Goal: Information Seeking & Learning: Understand process/instructions

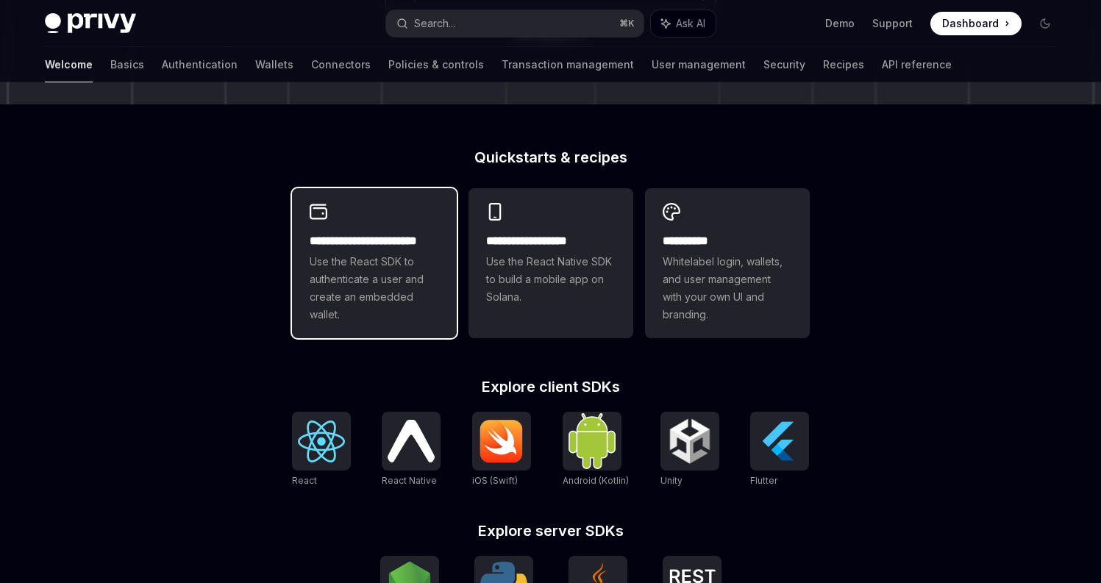
type textarea "*"
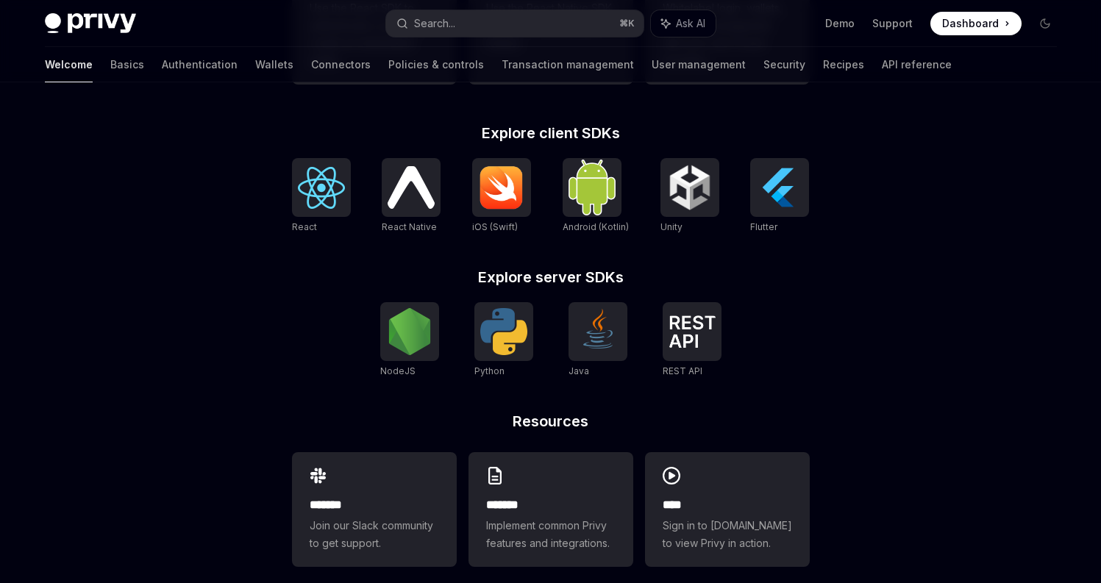
scroll to position [579, 0]
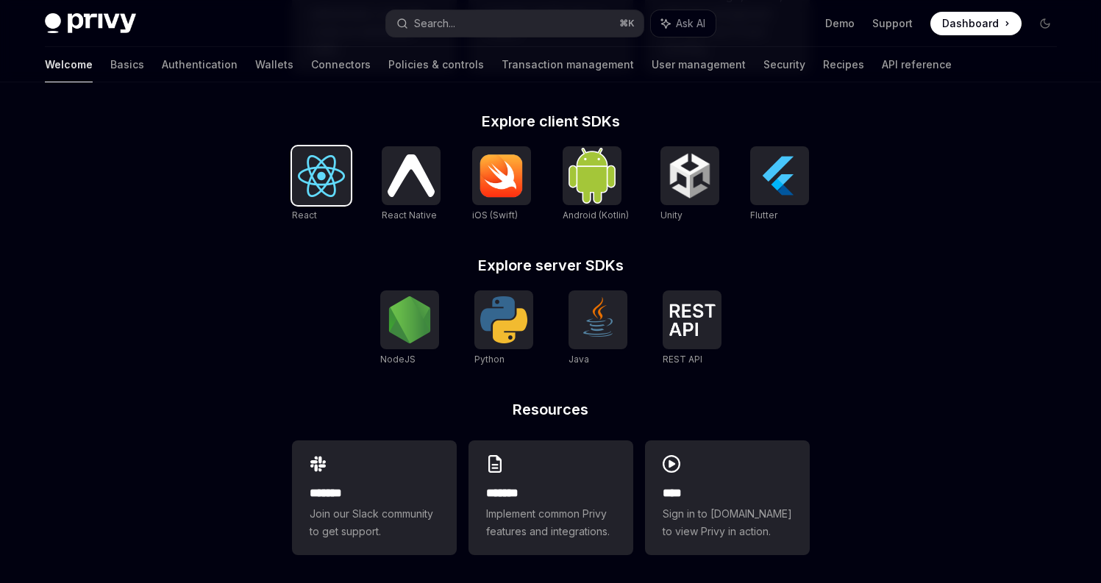
click at [319, 171] on img at bounding box center [321, 176] width 47 height 42
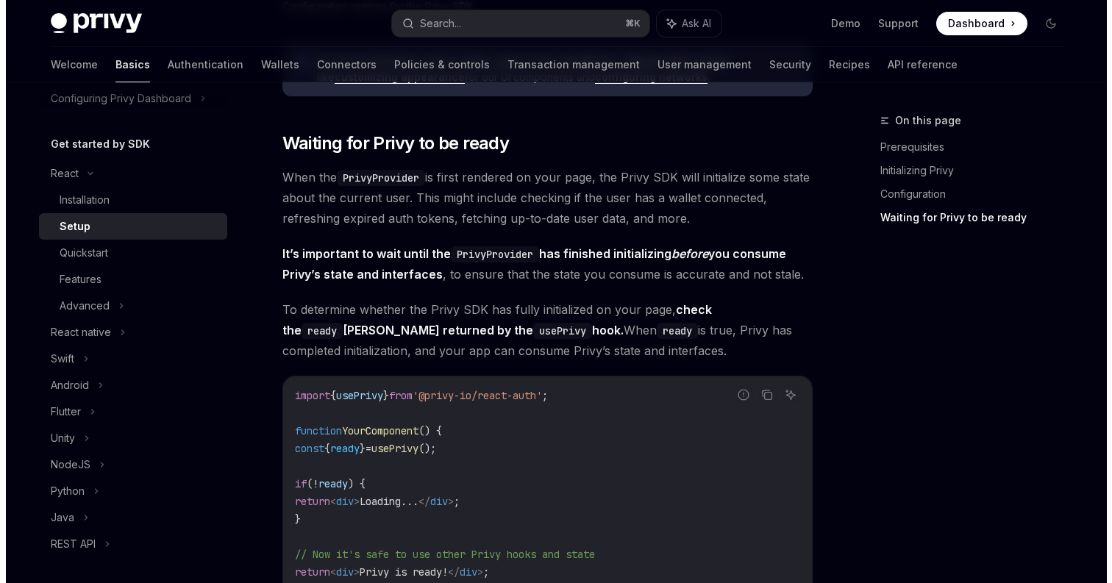
scroll to position [1652, 0]
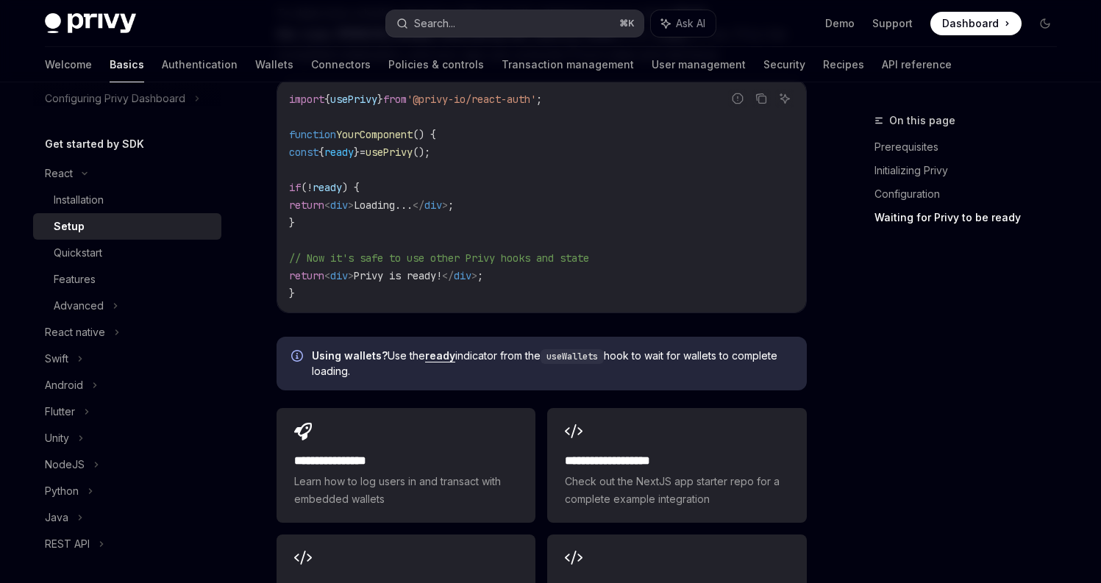
click at [483, 19] on button "Search... ⌘ K" at bounding box center [514, 23] width 257 height 26
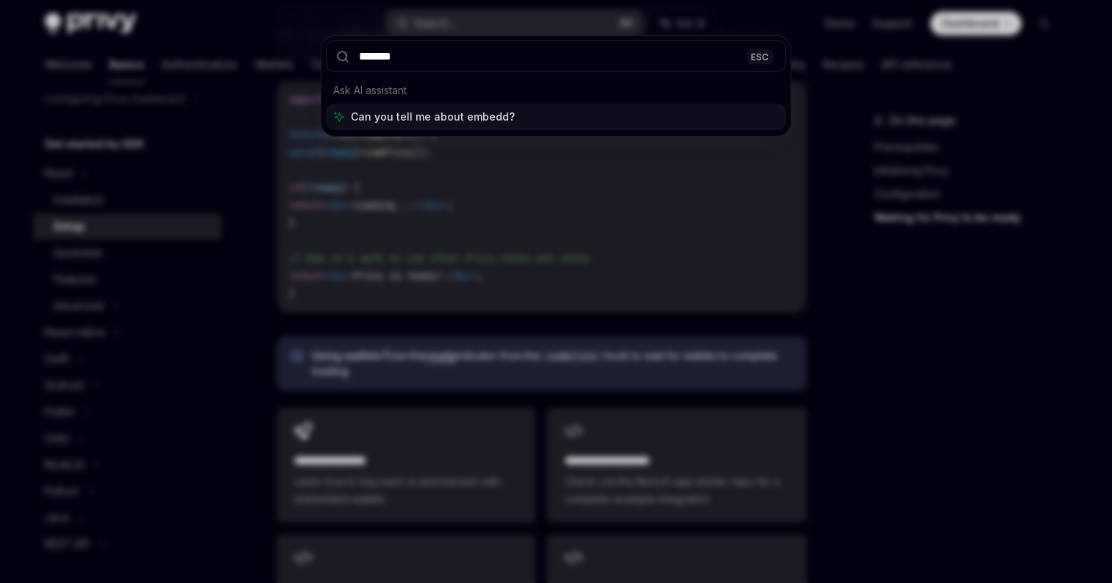
type input "********"
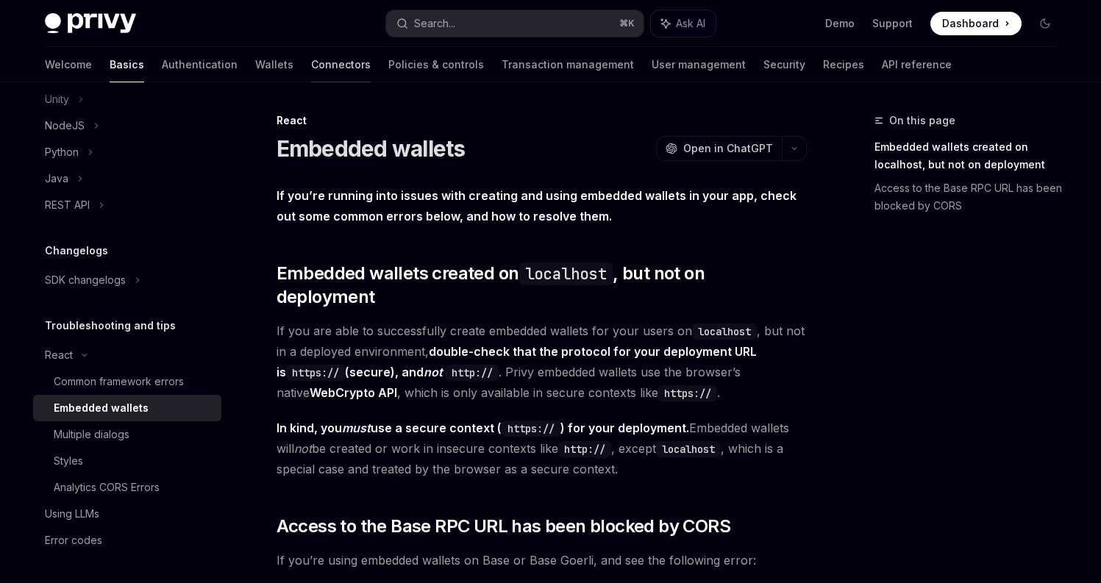
click at [311, 62] on link "Connectors" at bounding box center [341, 64] width 60 height 35
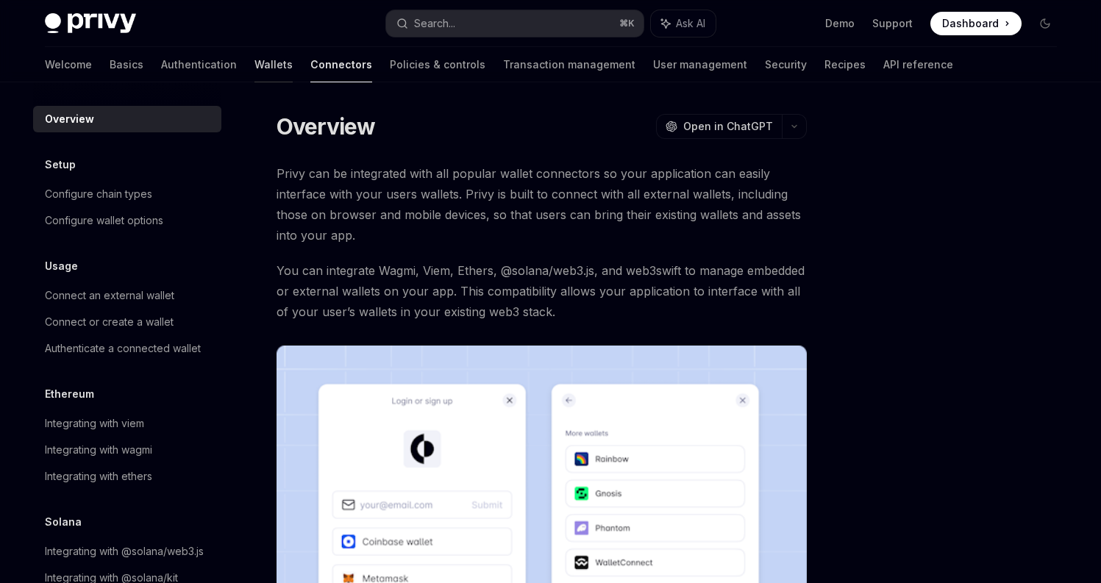
click at [254, 65] on link "Wallets" at bounding box center [273, 64] width 38 height 35
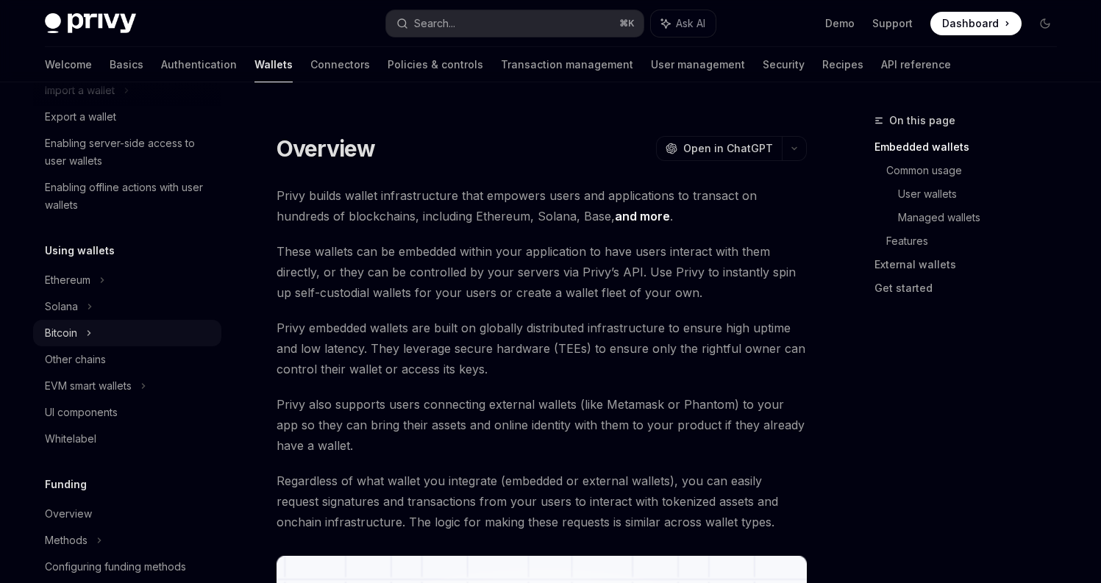
scroll to position [254, 0]
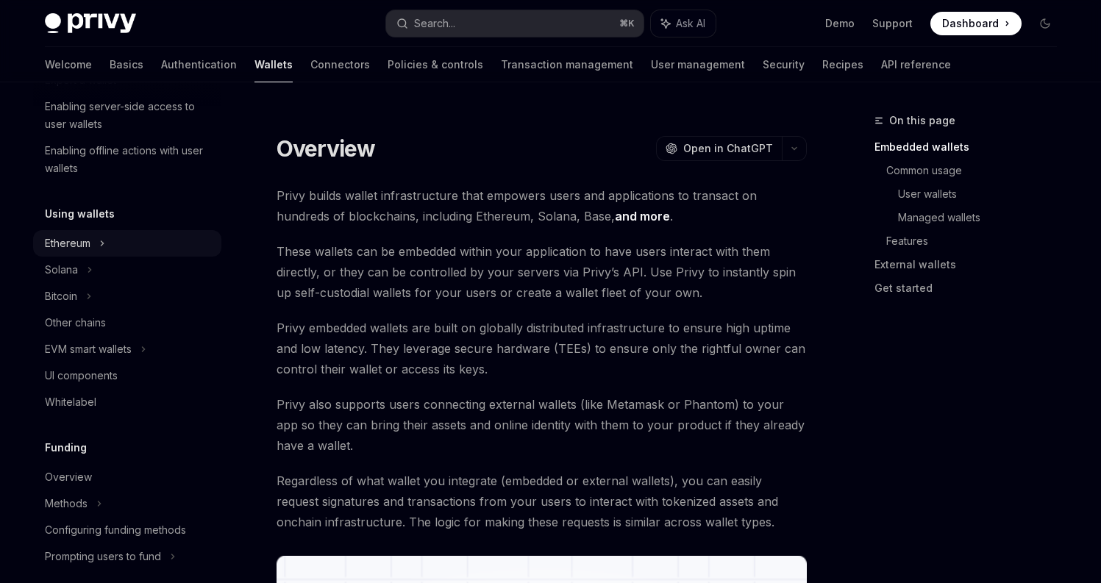
click at [138, 245] on div "Ethereum" at bounding box center [127, 243] width 188 height 26
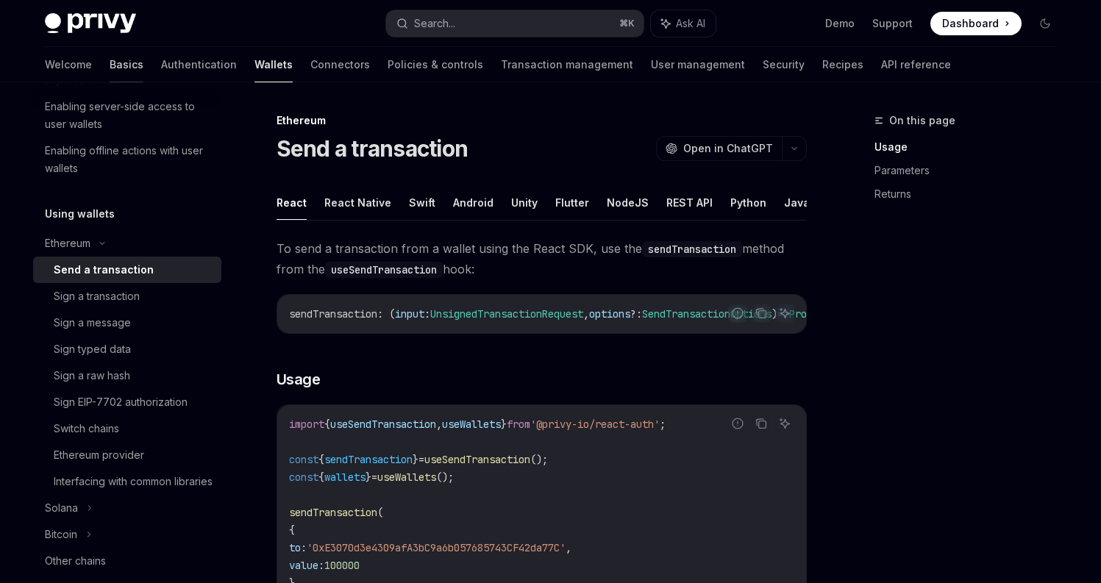
click at [110, 65] on link "Basics" at bounding box center [127, 64] width 34 height 35
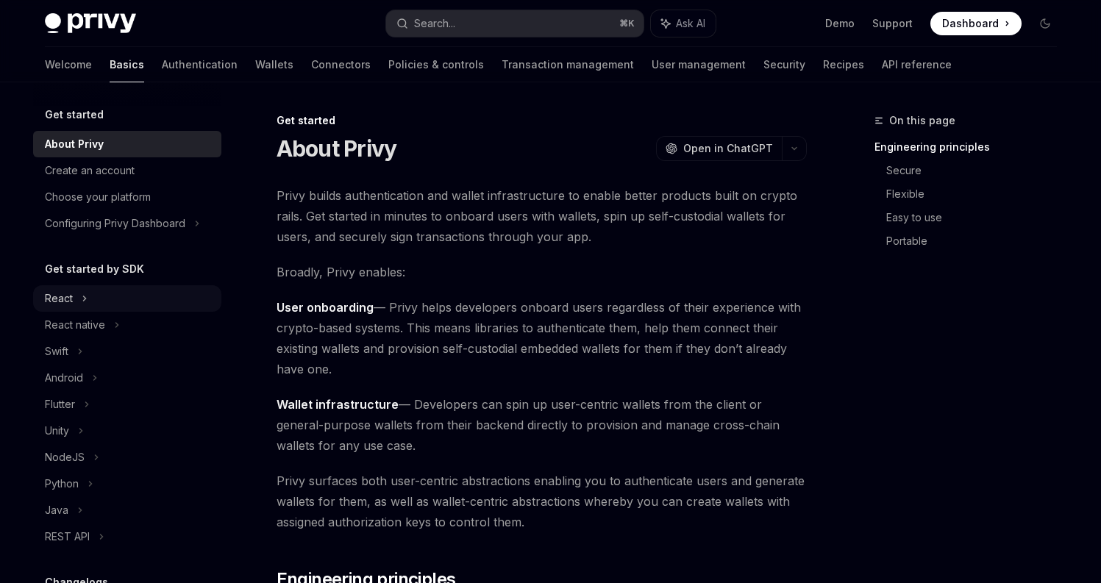
click at [118, 302] on div "React" at bounding box center [127, 298] width 188 height 26
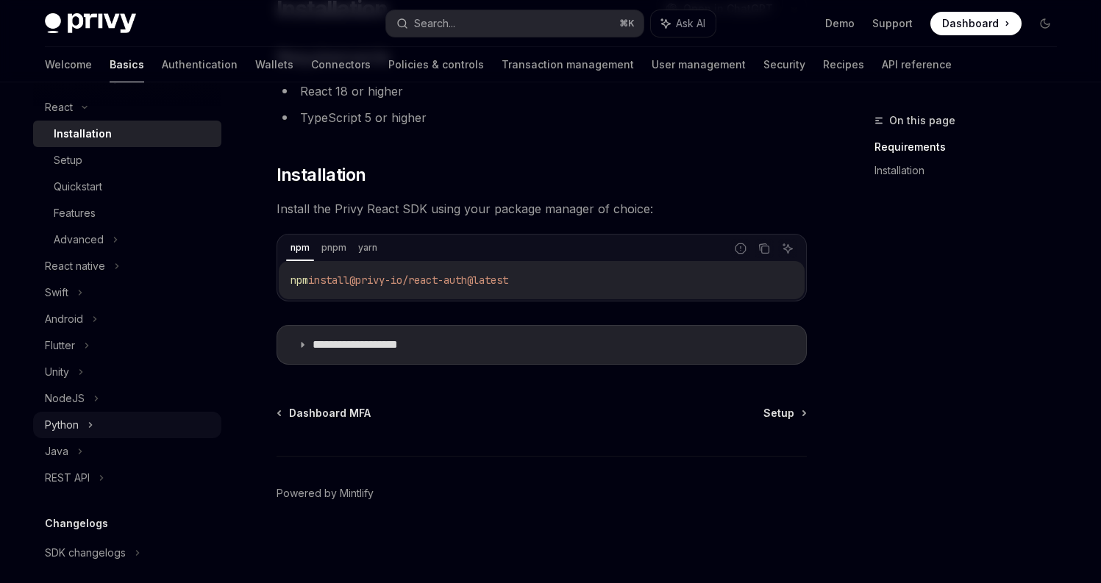
scroll to position [332, 0]
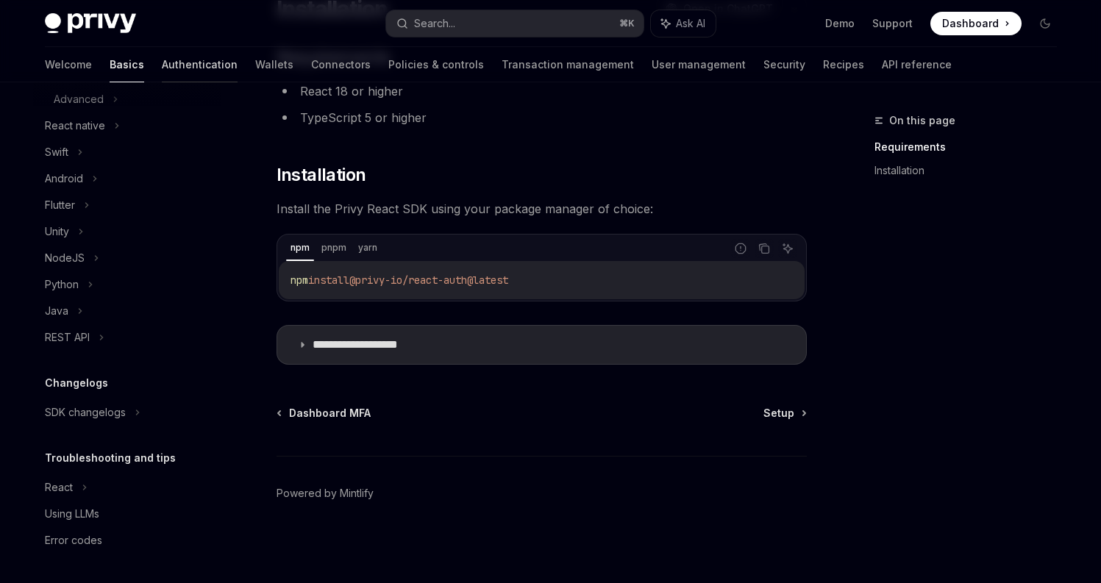
click at [162, 68] on link "Authentication" at bounding box center [200, 64] width 76 height 35
type textarea "*"
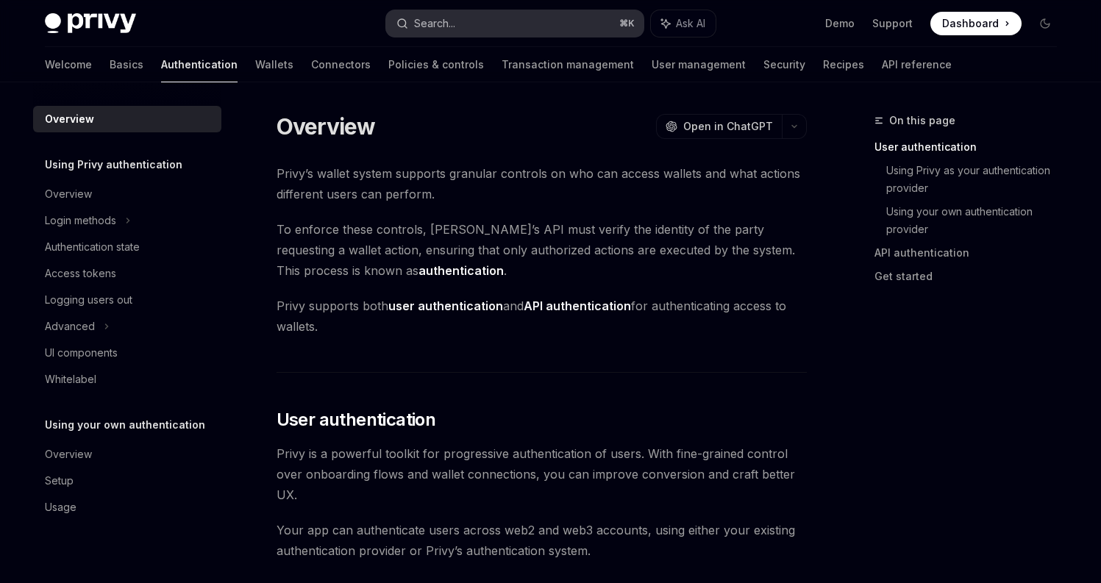
click at [541, 29] on button "Search... ⌘ K" at bounding box center [514, 23] width 257 height 26
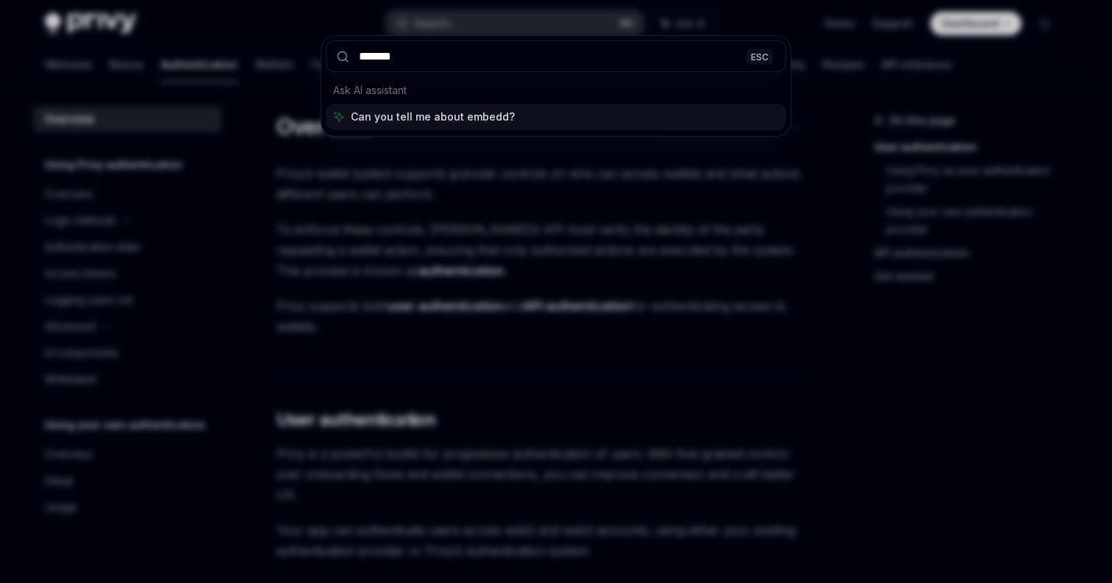
type input "********"
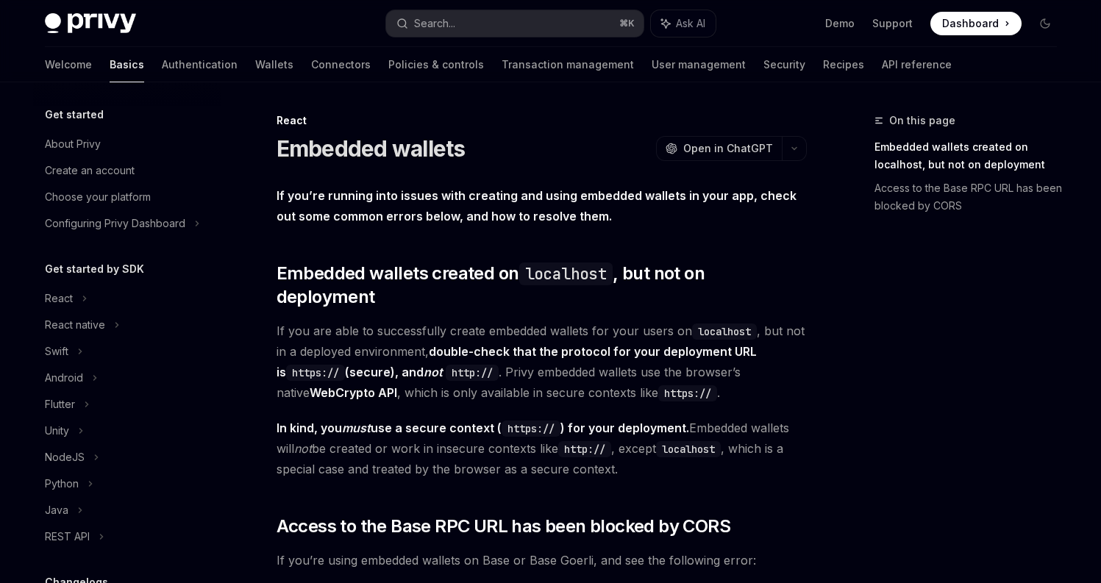
click at [109, 26] on img at bounding box center [90, 23] width 91 height 21
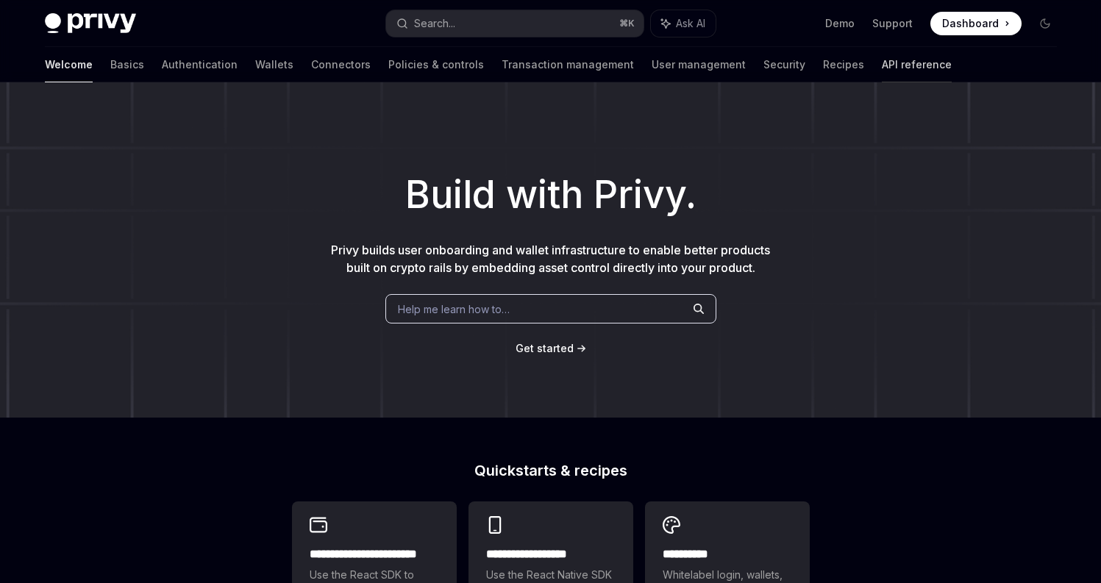
click at [882, 65] on link "API reference" at bounding box center [917, 64] width 70 height 35
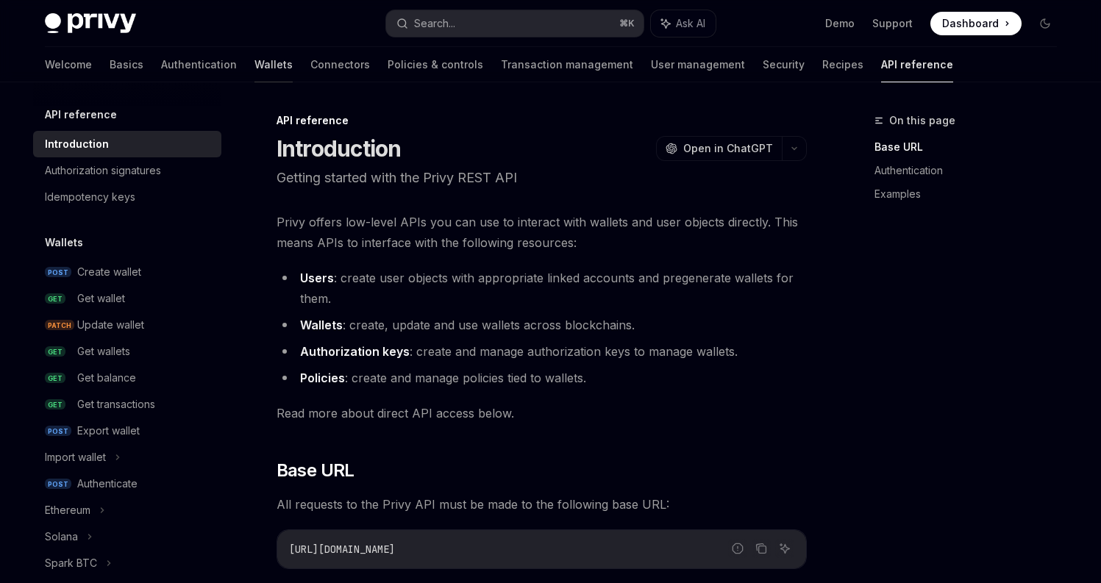
click at [254, 64] on link "Wallets" at bounding box center [273, 64] width 38 height 35
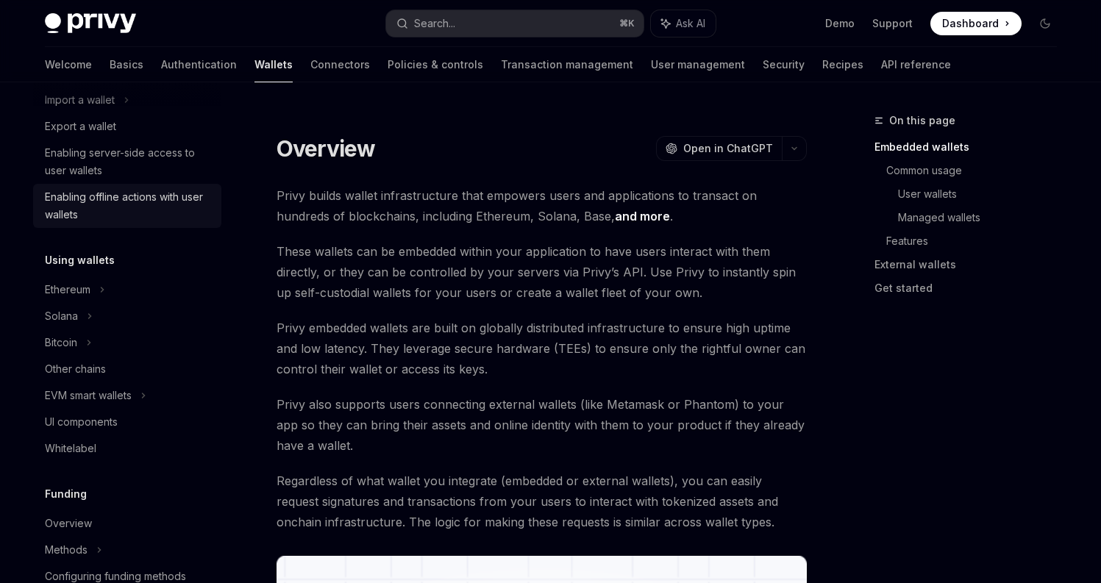
scroll to position [205, 0]
click at [137, 213] on div "Enabling offline actions with user wallets" at bounding box center [129, 207] width 168 height 35
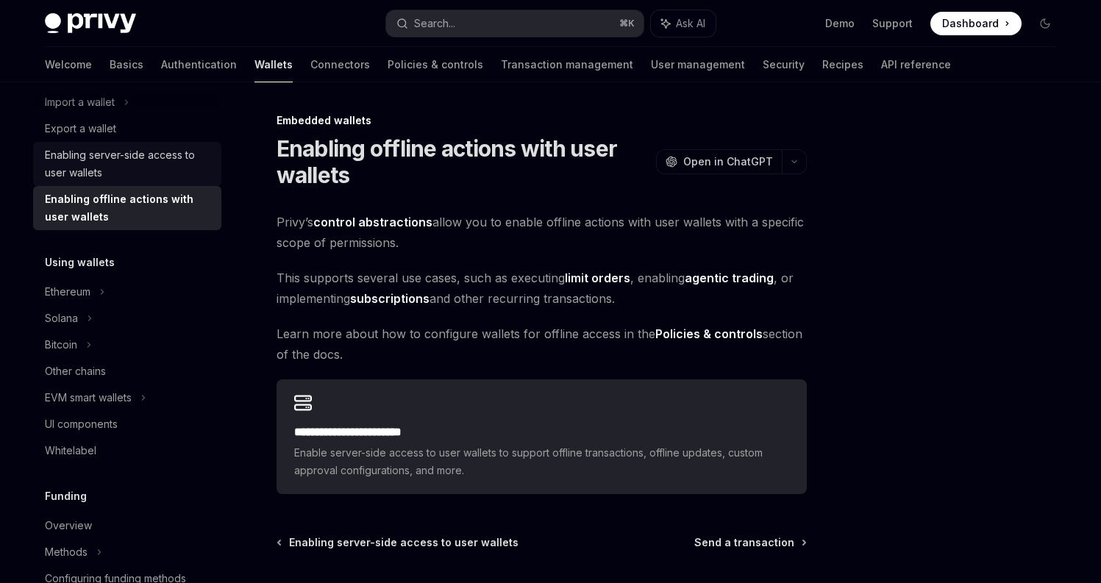
click at [140, 162] on div "Enabling server-side access to user wallets" at bounding box center [129, 163] width 168 height 35
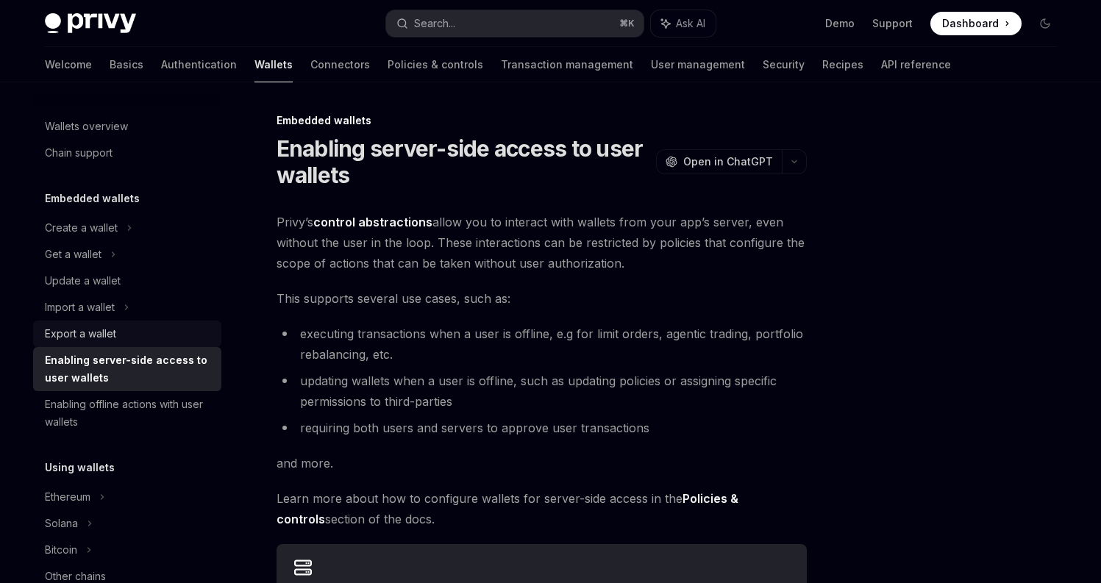
click at [109, 325] on div "Export a wallet" at bounding box center [80, 334] width 71 height 18
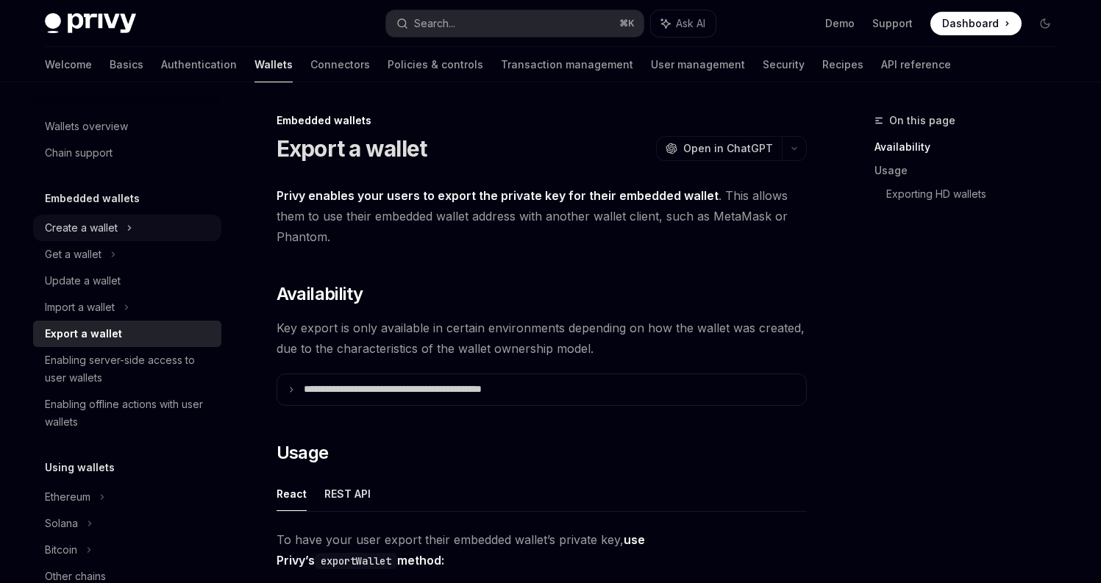
click at [140, 238] on div "Create a wallet" at bounding box center [127, 228] width 188 height 26
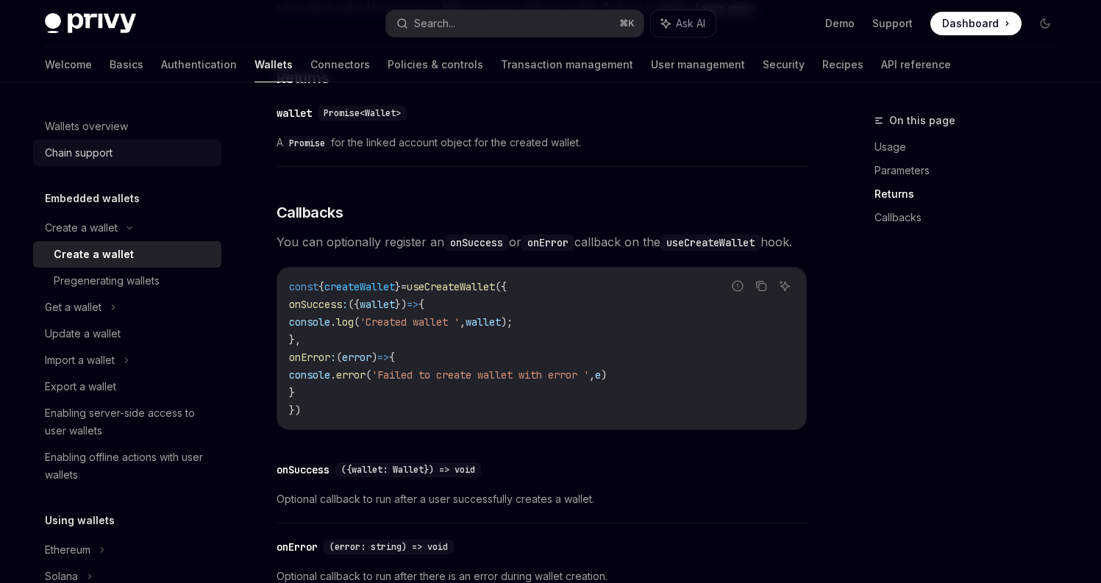
scroll to position [421, 0]
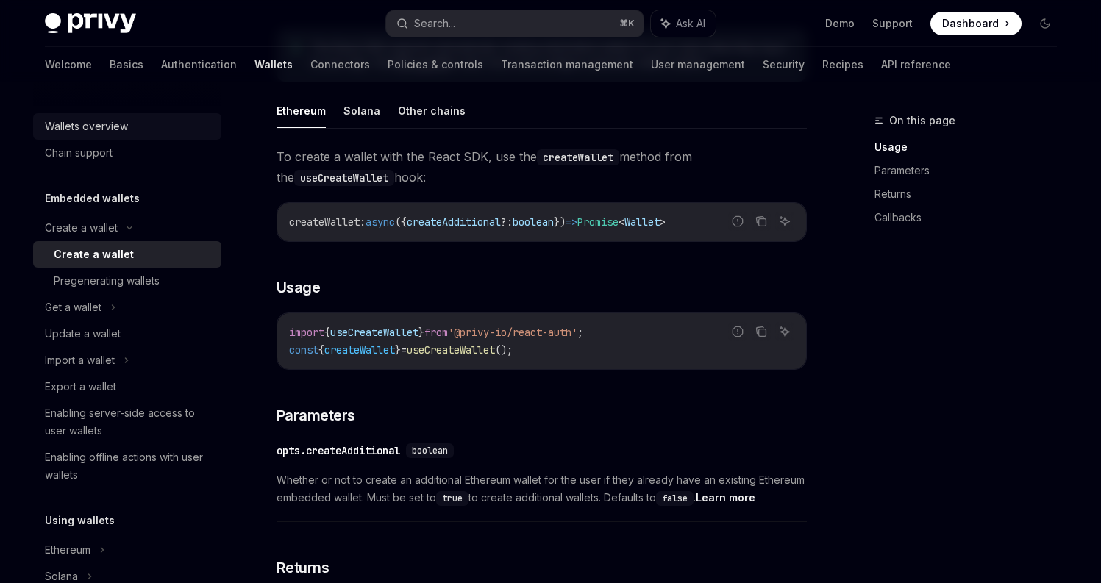
click at [124, 115] on link "Wallets overview" at bounding box center [127, 126] width 188 height 26
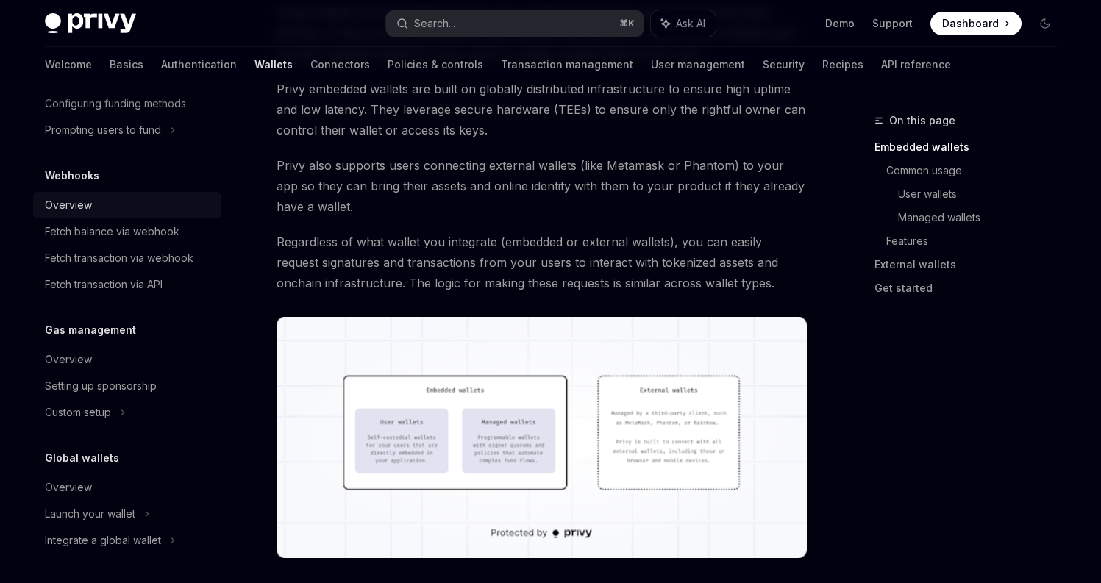
scroll to position [266, 0]
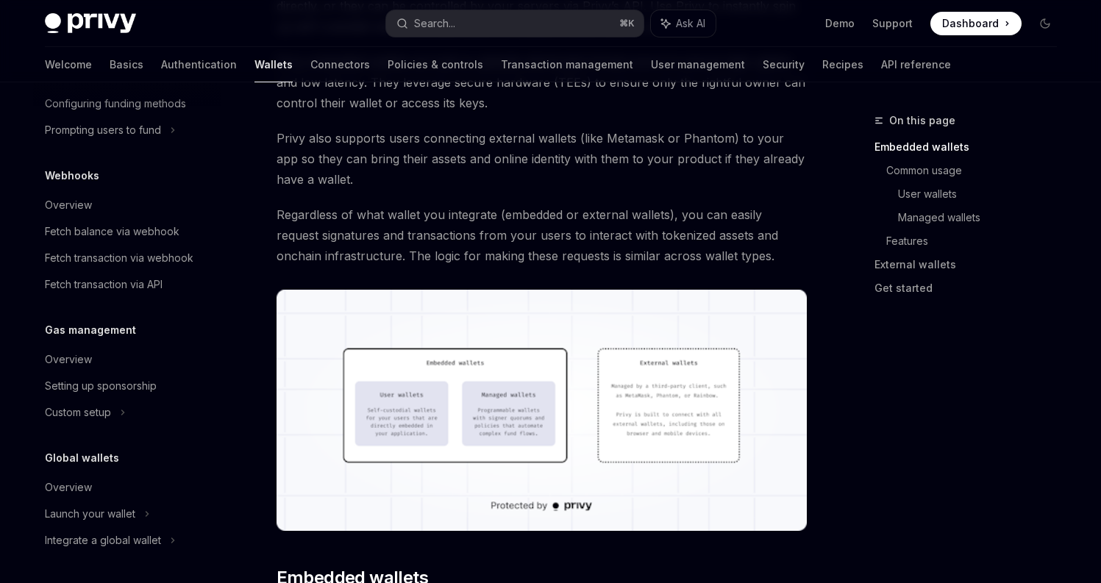
click at [502, 420] on img at bounding box center [542, 410] width 530 height 241
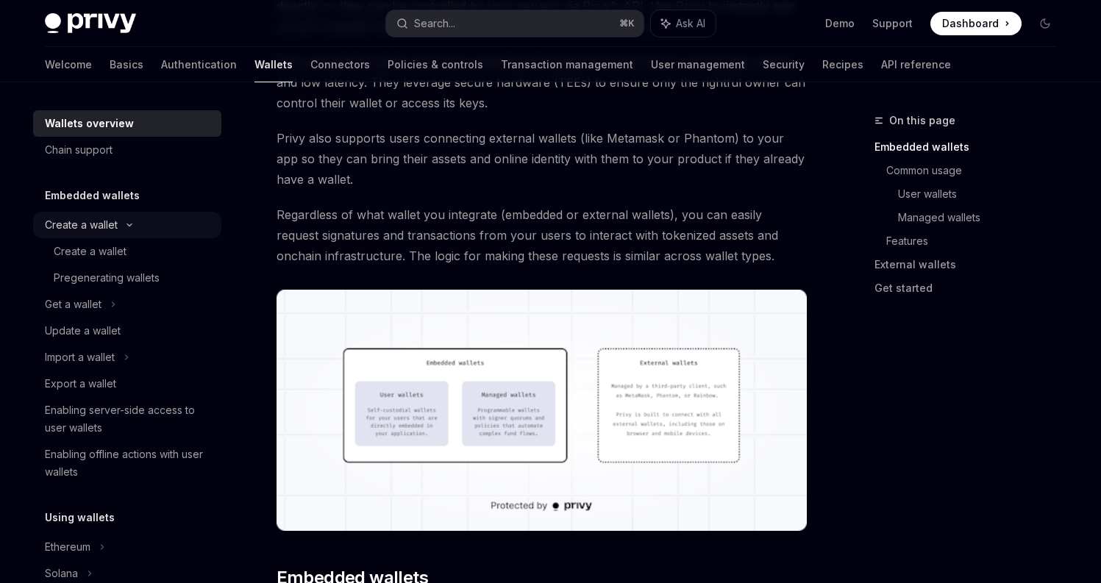
scroll to position [0, 0]
click at [161, 71] on link "Authentication" at bounding box center [199, 64] width 76 height 35
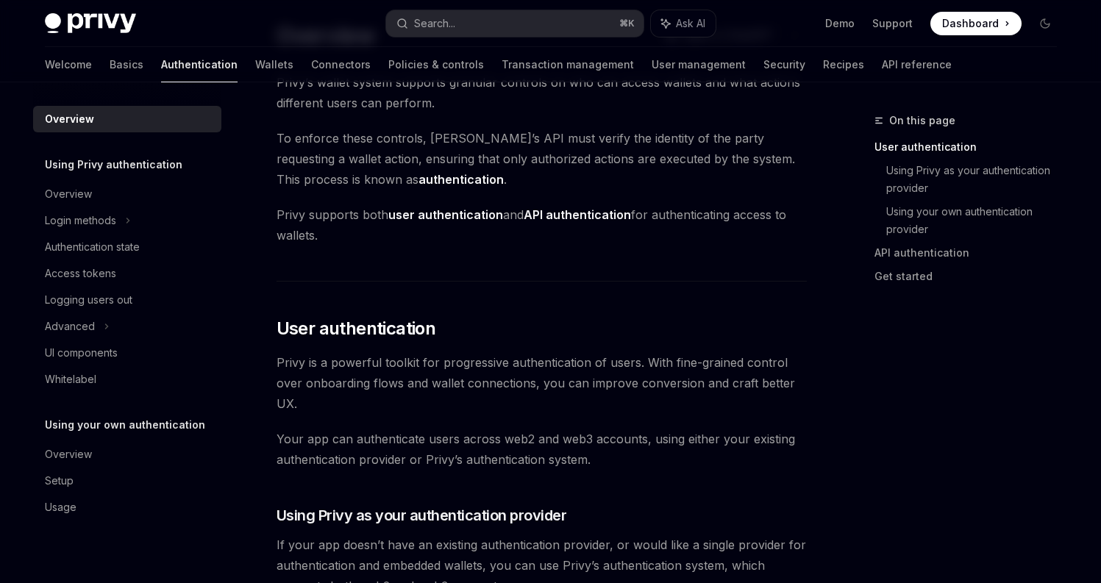
scroll to position [129, 0]
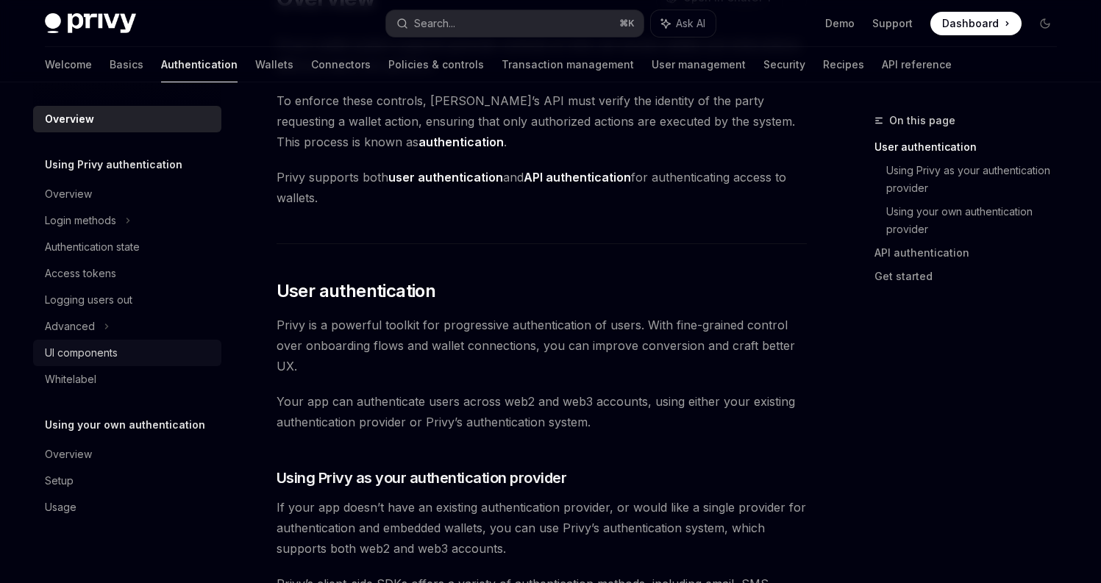
click at [94, 352] on div "UI components" at bounding box center [81, 353] width 73 height 18
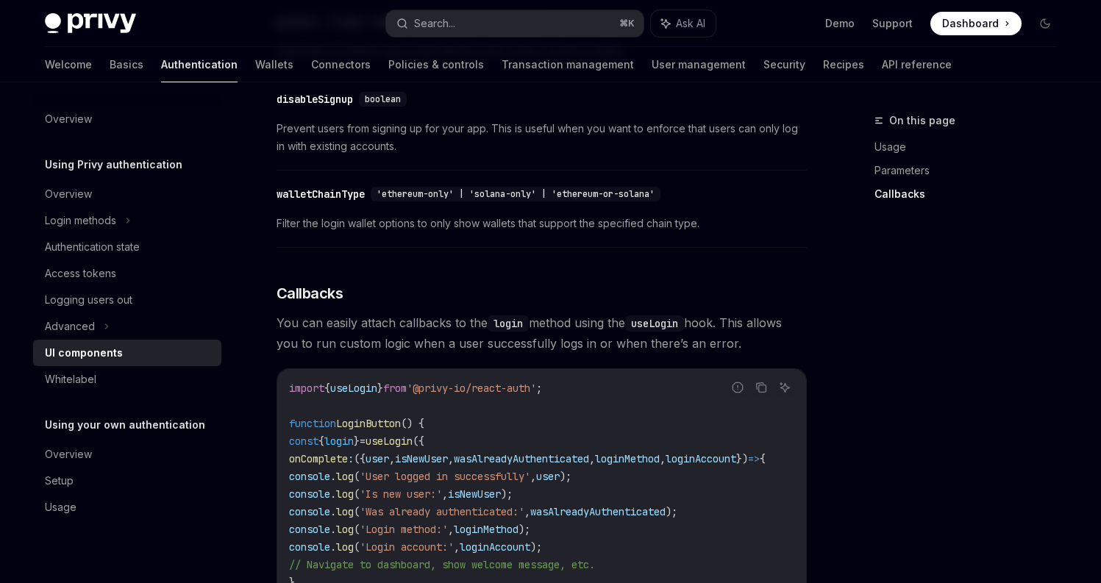
scroll to position [2220, 0]
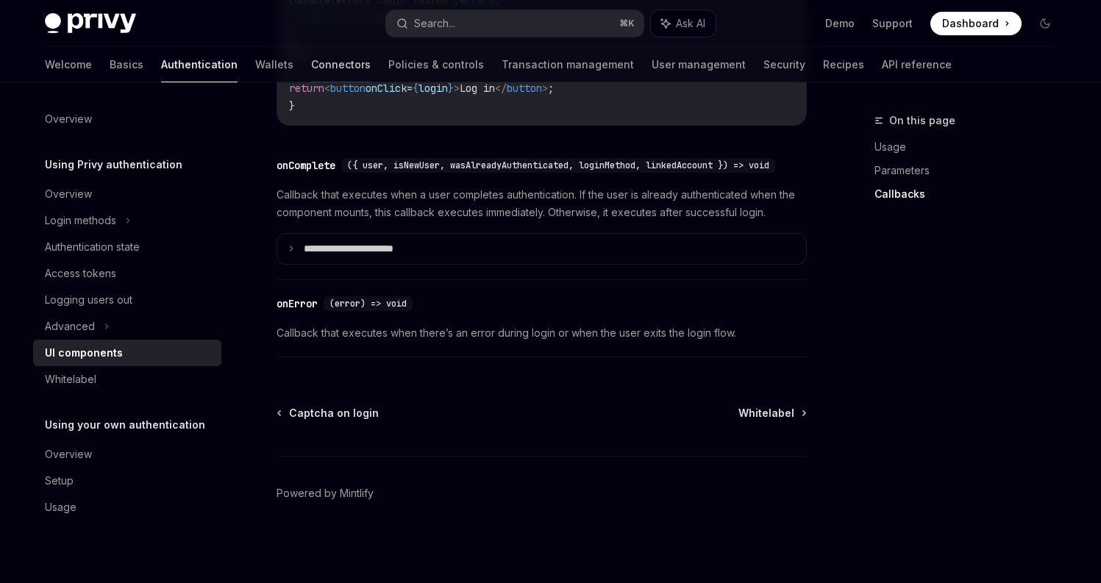
click at [311, 75] on link "Connectors" at bounding box center [341, 64] width 60 height 35
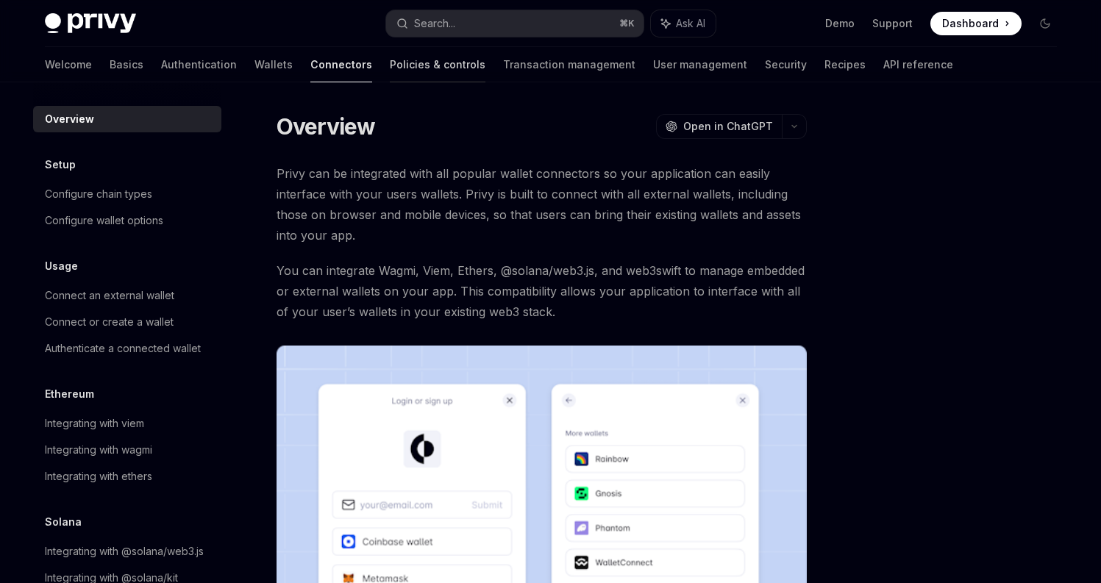
click at [390, 72] on link "Policies & controls" at bounding box center [438, 64] width 96 height 35
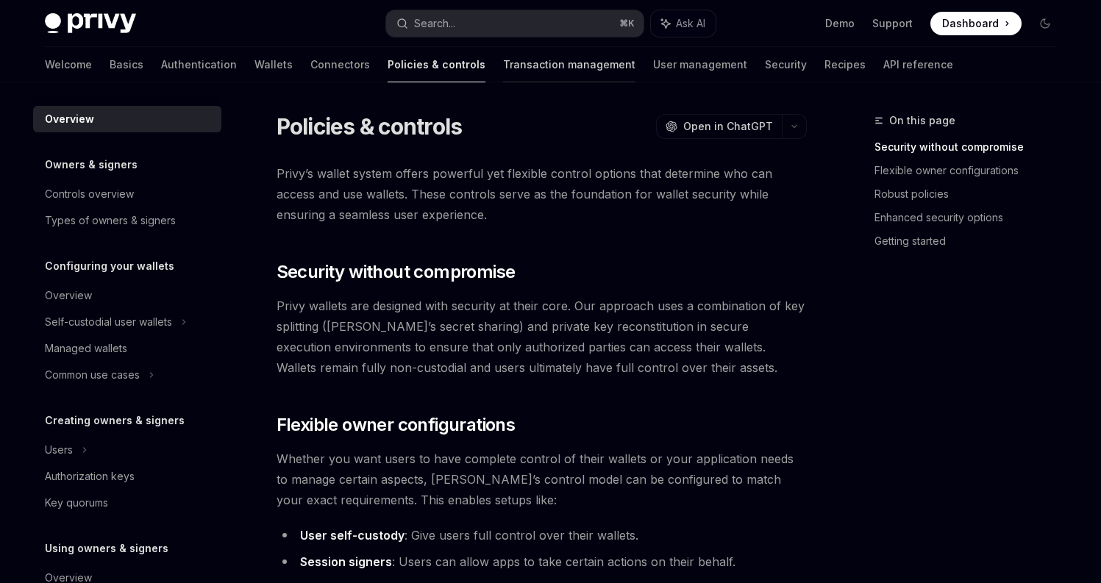
click at [503, 68] on link "Transaction management" at bounding box center [569, 64] width 132 height 35
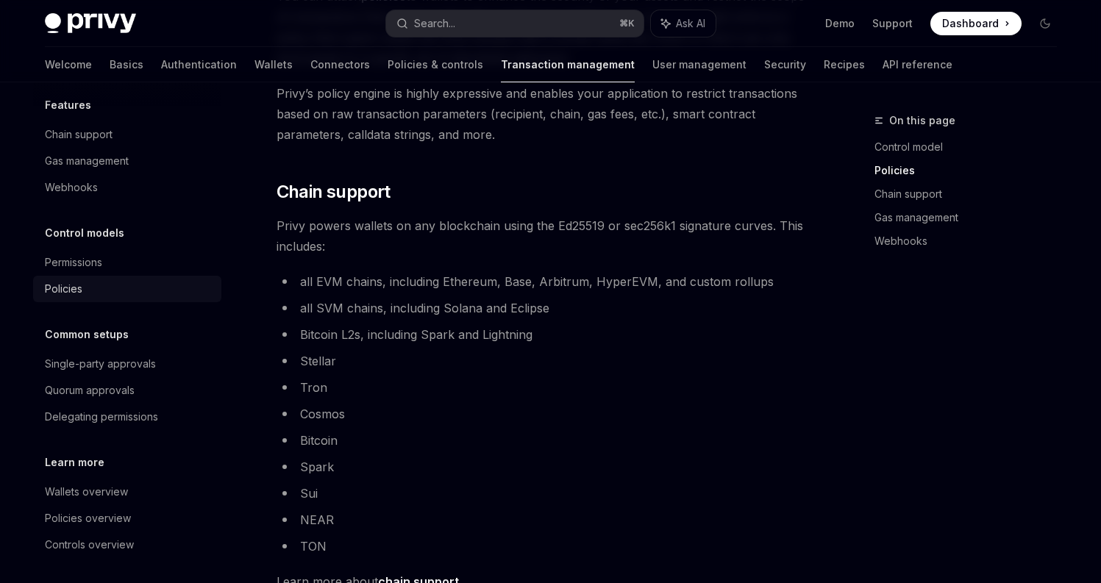
scroll to position [64, 0]
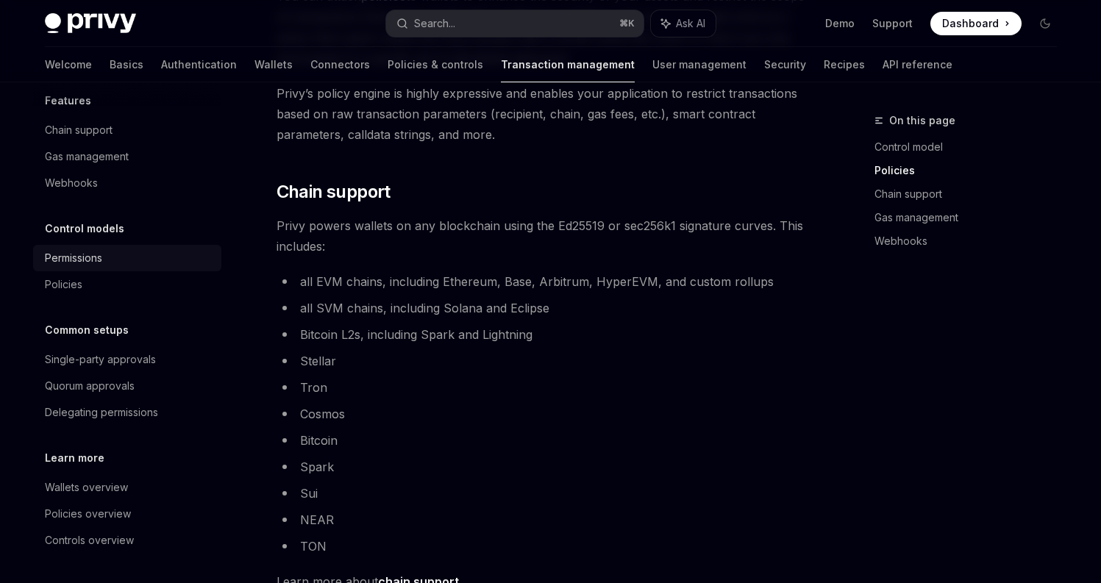
click at [135, 257] on div "Permissions" at bounding box center [129, 258] width 168 height 18
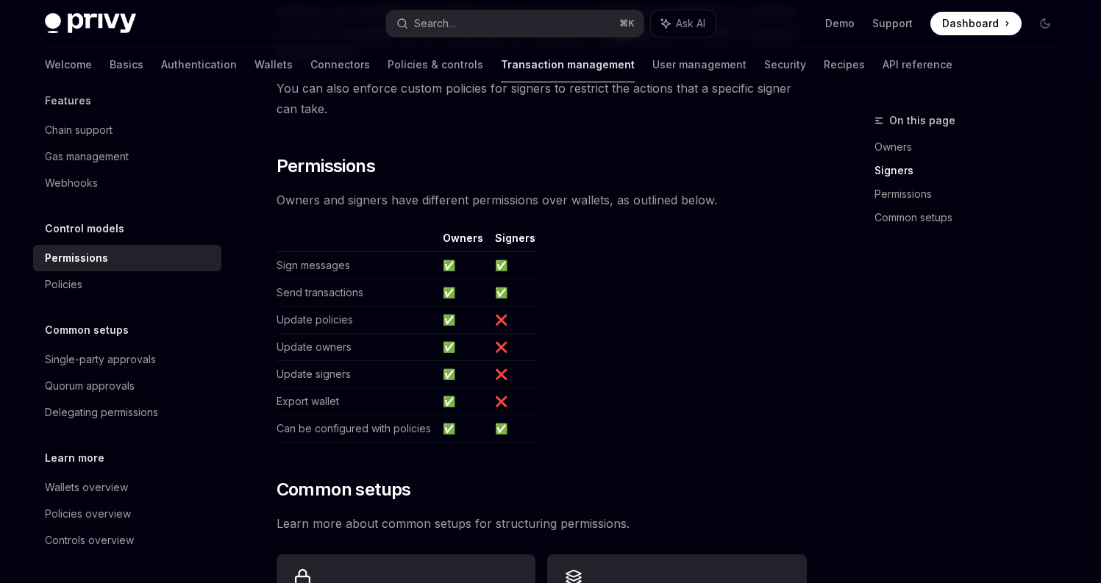
scroll to position [1053, 0]
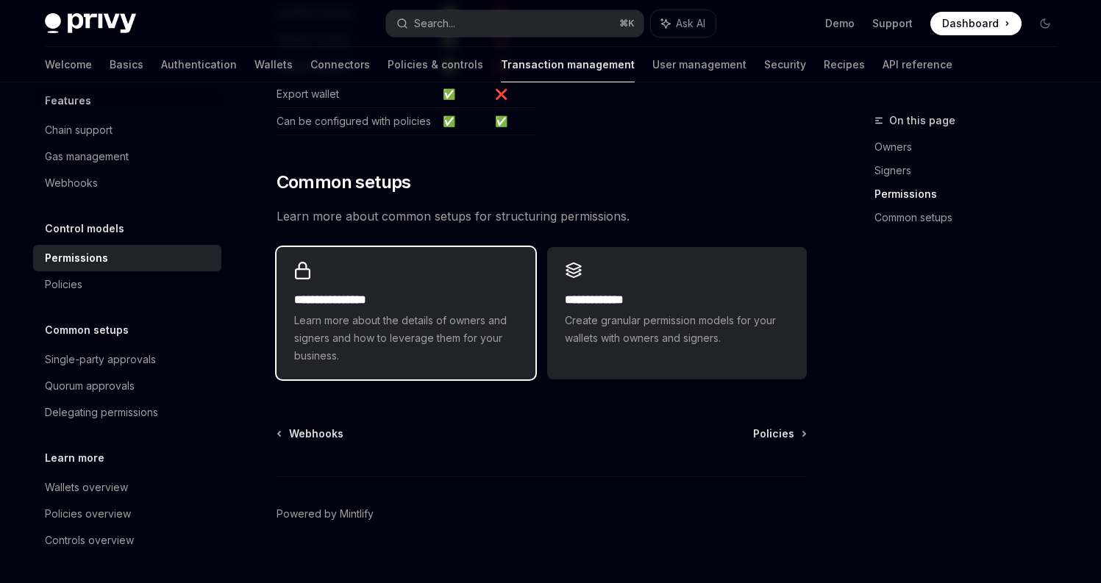
click at [529, 282] on div "**********" at bounding box center [406, 313] width 259 height 132
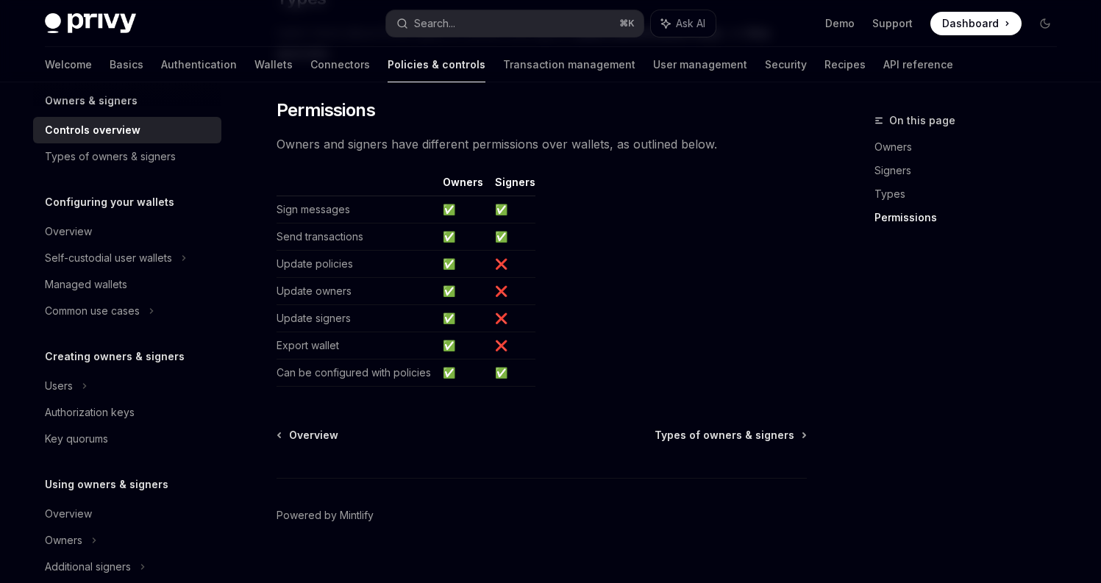
scroll to position [1277, 0]
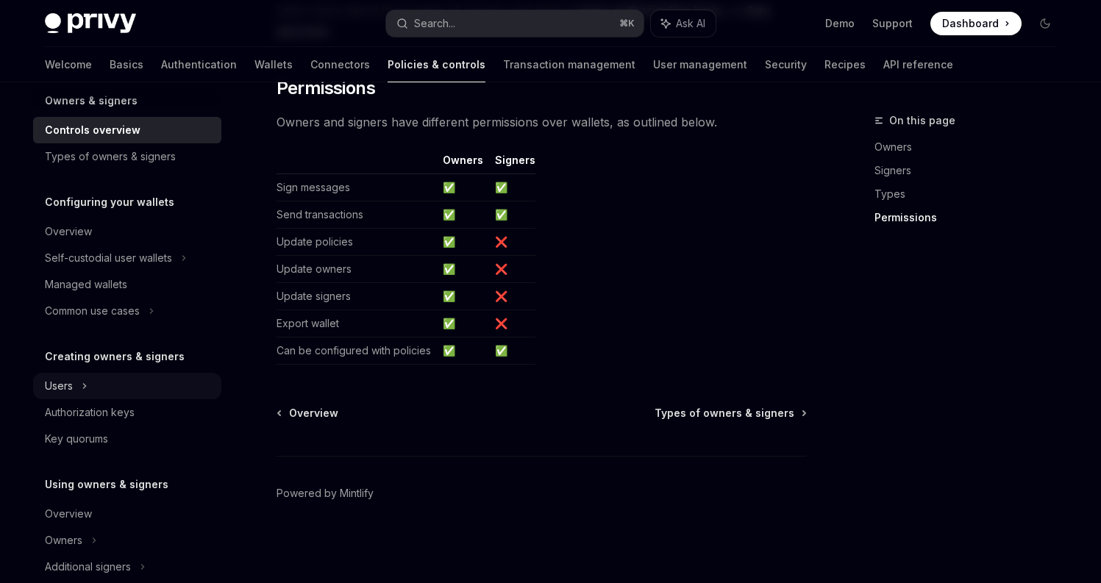
click at [127, 398] on div "Users" at bounding box center [127, 386] width 188 height 26
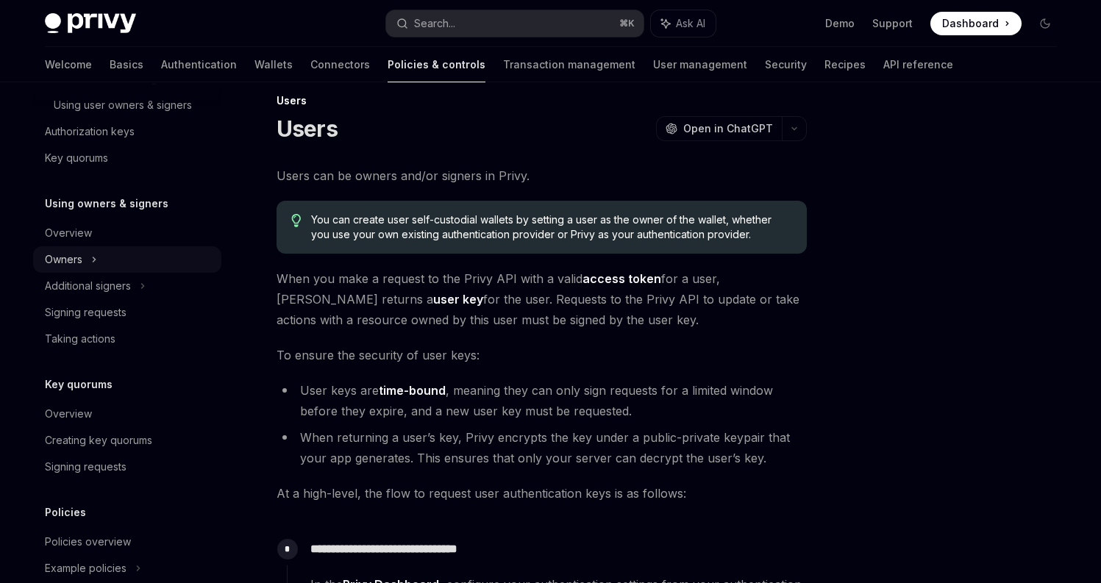
scroll to position [417, 0]
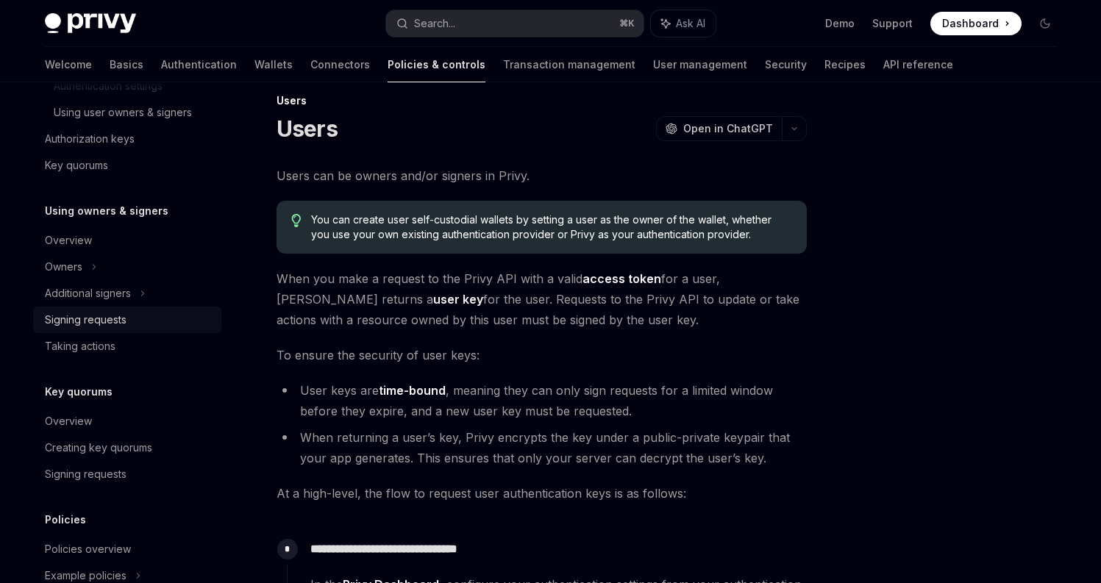
click at [117, 315] on div "Signing requests" at bounding box center [86, 320] width 82 height 18
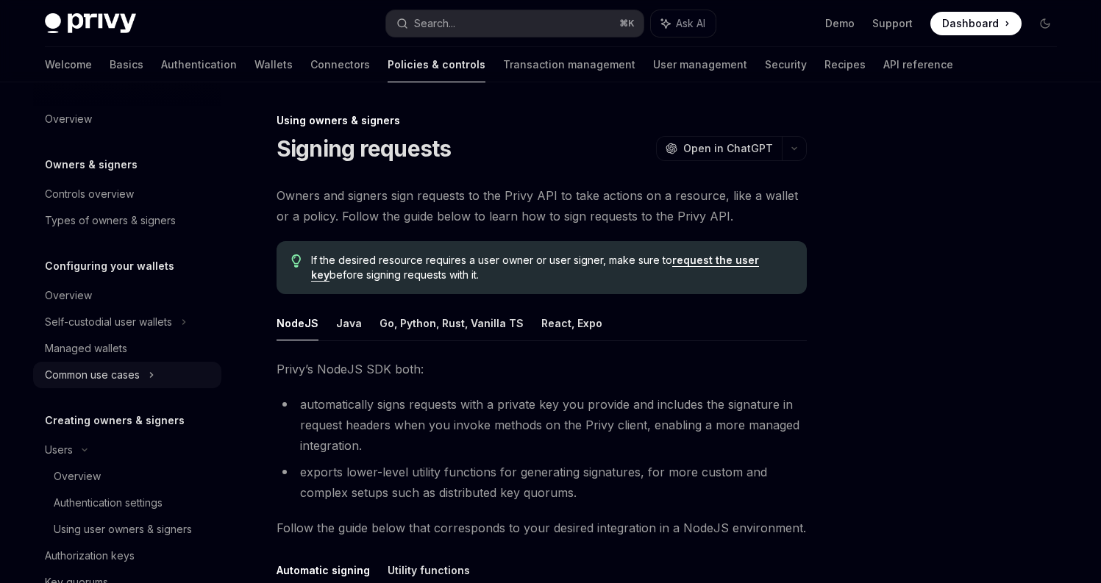
click at [131, 365] on div "Common use cases" at bounding box center [127, 375] width 188 height 26
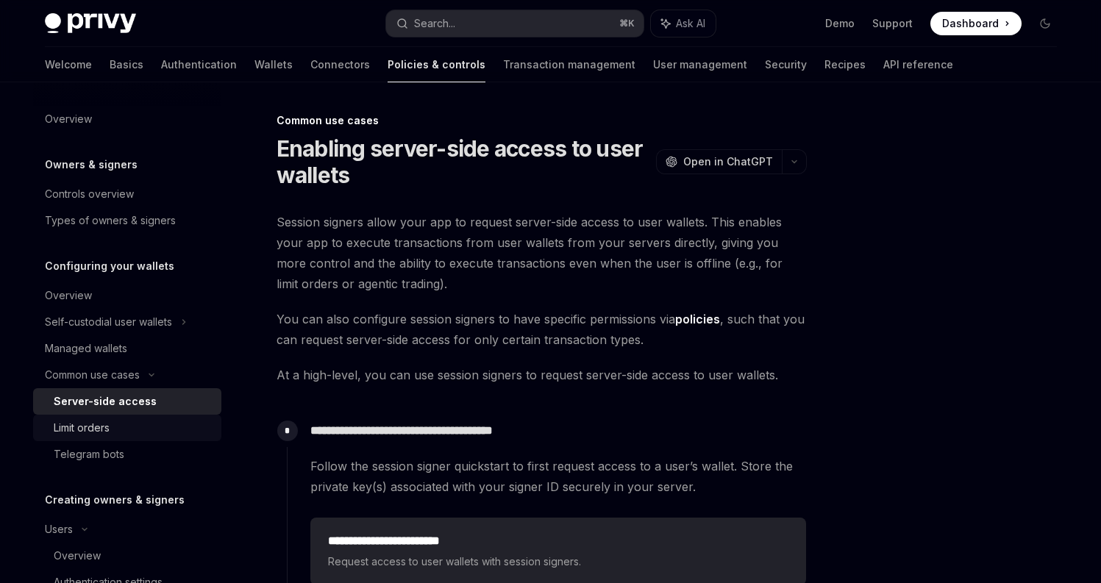
click at [136, 420] on div "Limit orders" at bounding box center [133, 428] width 159 height 18
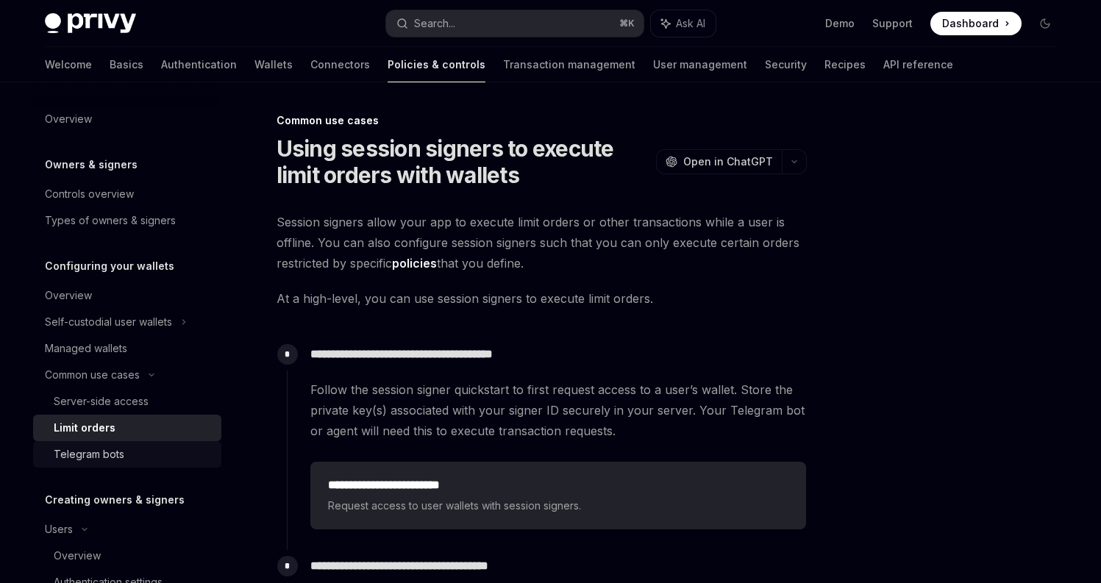
click at [146, 453] on div "Telegram bots" at bounding box center [133, 455] width 159 height 18
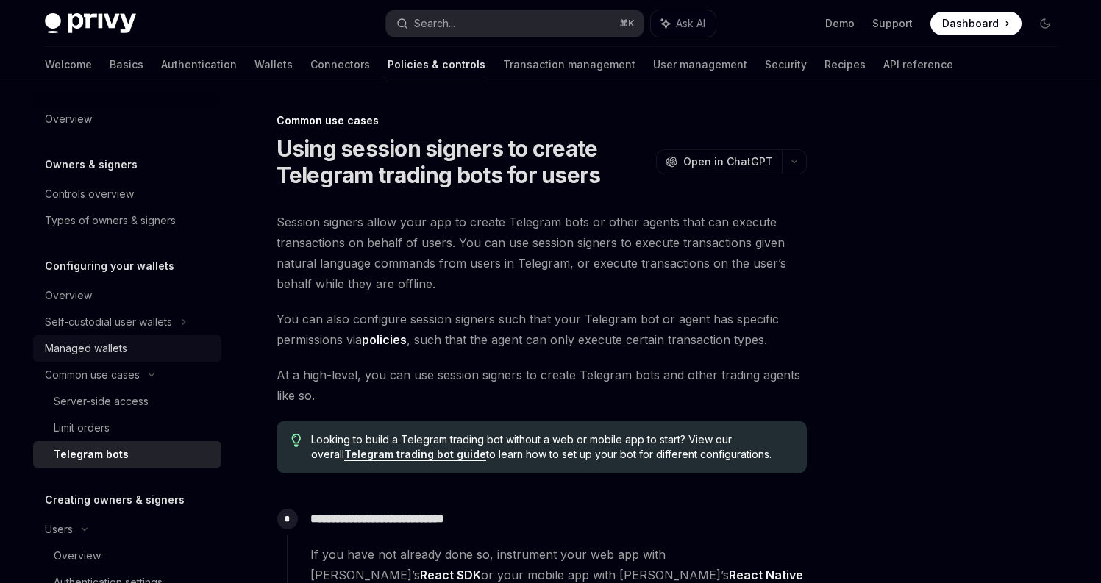
click at [116, 350] on div "Managed wallets" at bounding box center [86, 349] width 82 height 18
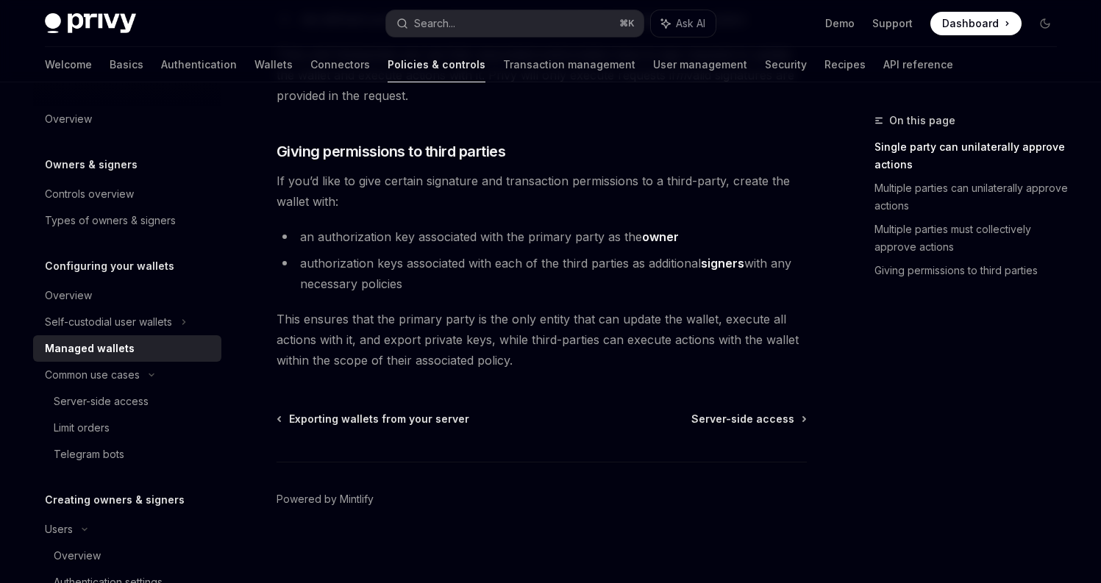
scroll to position [777, 0]
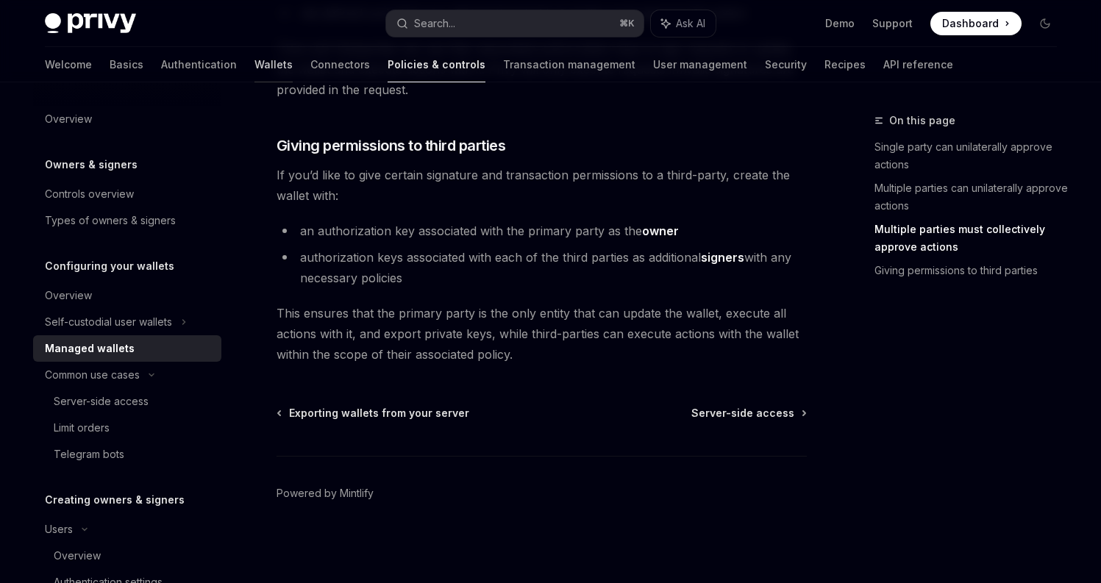
click at [254, 61] on link "Wallets" at bounding box center [273, 64] width 38 height 35
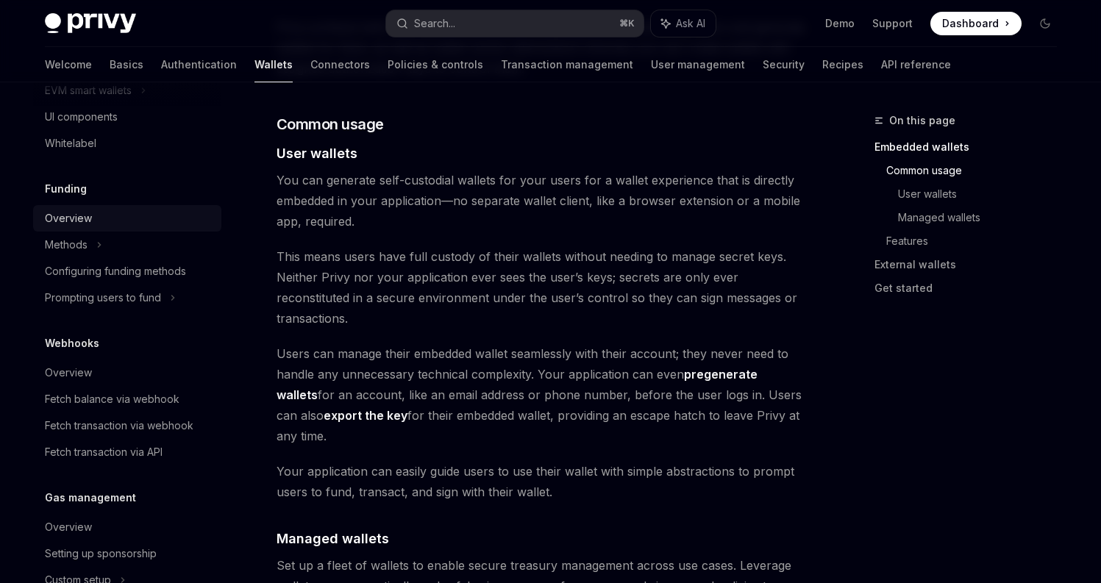
scroll to position [463, 0]
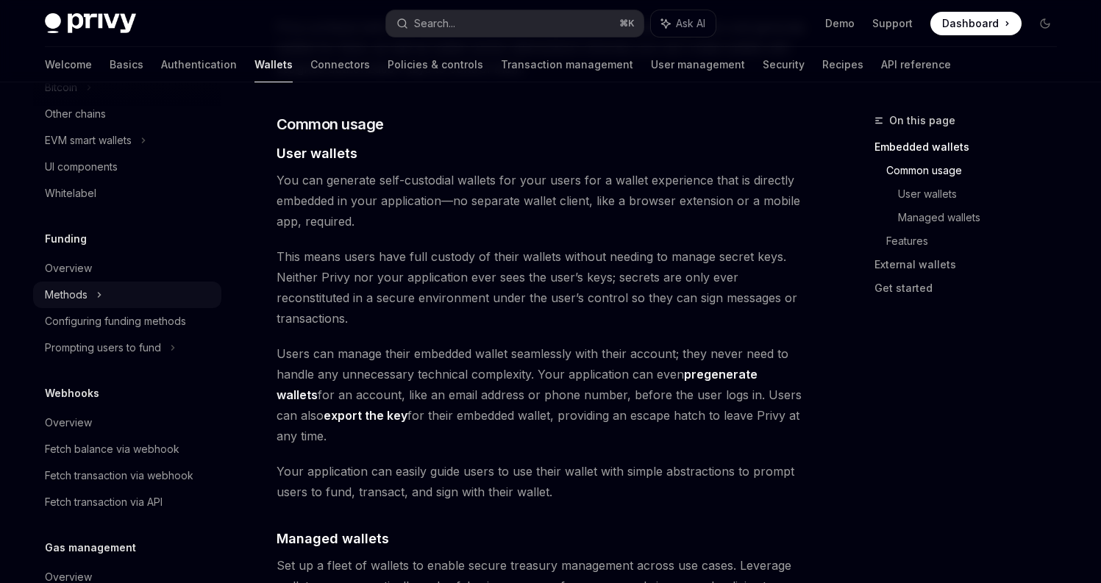
click at [90, 292] on div "Methods" at bounding box center [127, 295] width 188 height 26
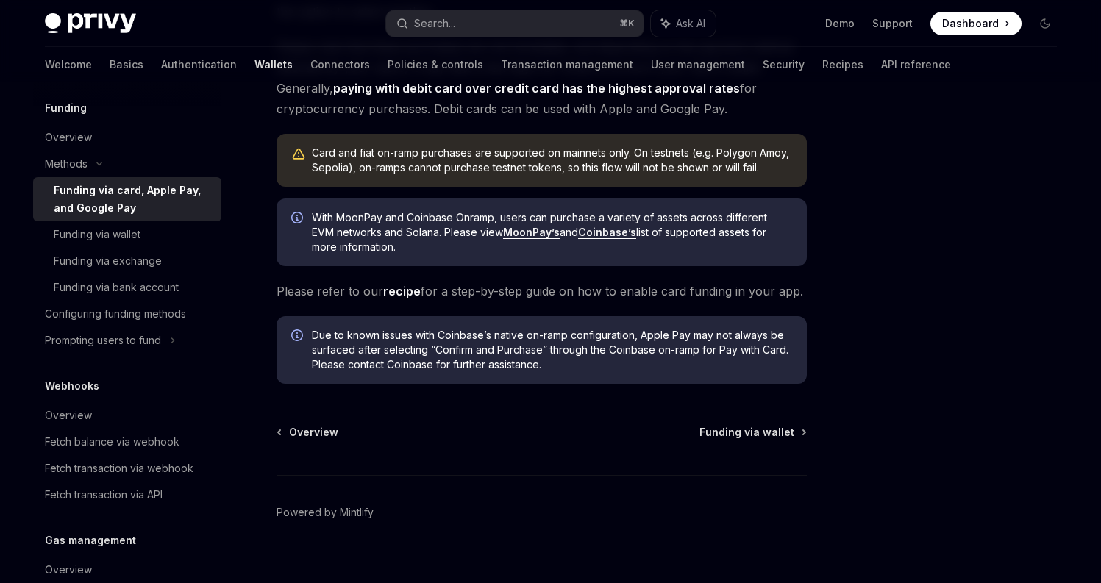
scroll to position [388, 0]
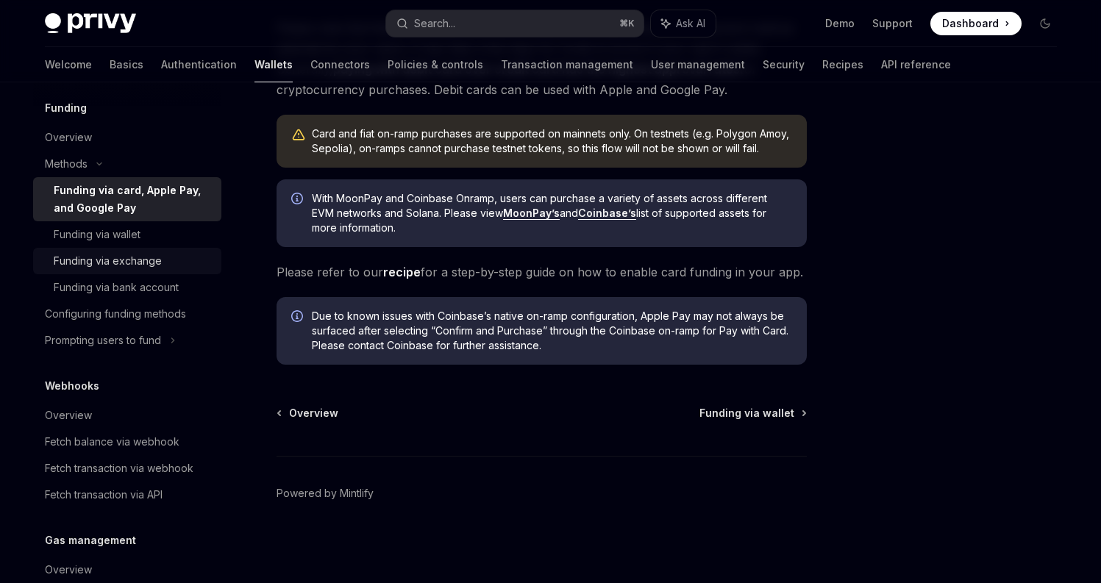
click at [100, 252] on div "Funding via exchange" at bounding box center [108, 261] width 108 height 18
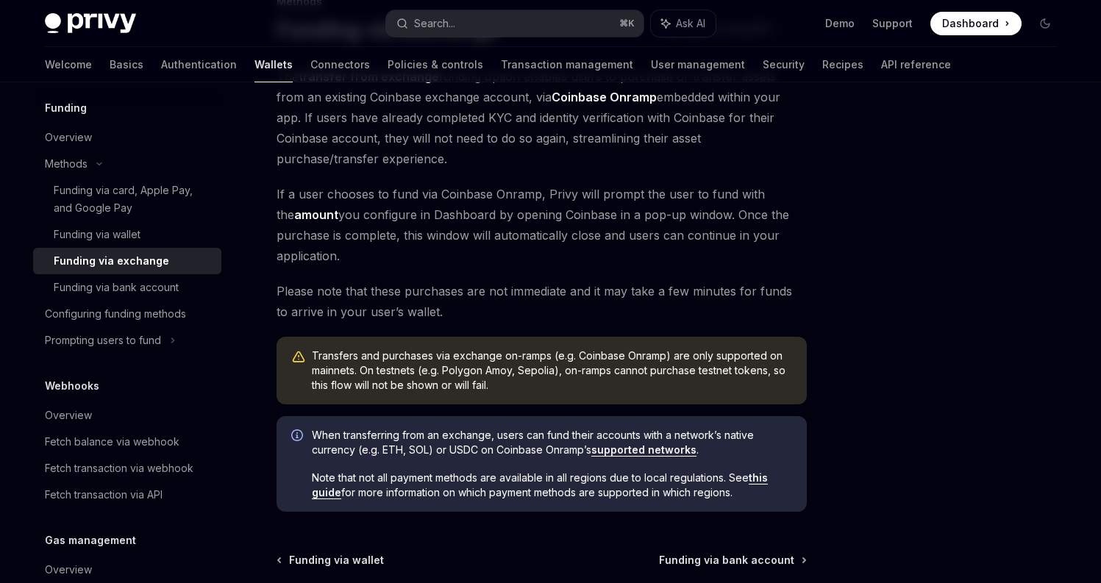
scroll to position [266, 0]
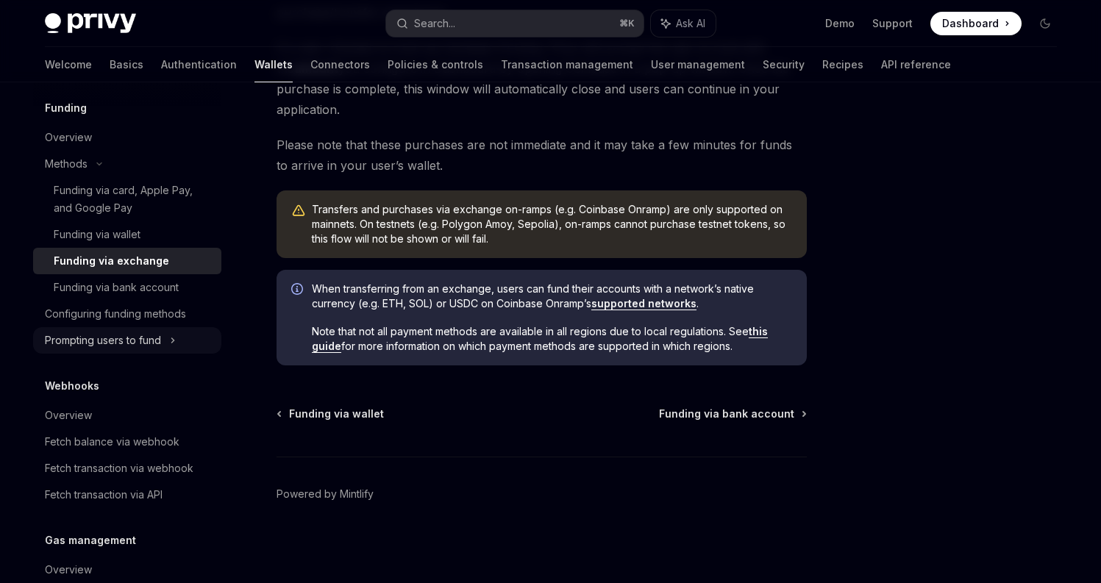
click at [138, 339] on div "Prompting users to fund" at bounding box center [103, 341] width 116 height 18
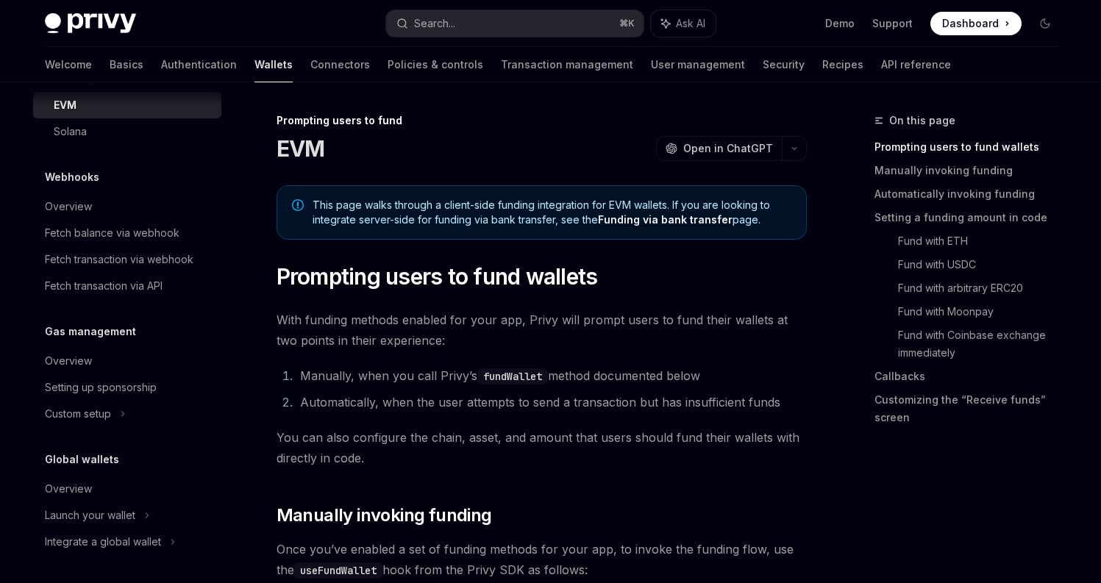
scroll to position [857, 0]
click at [152, 207] on div "Overview" at bounding box center [129, 205] width 168 height 18
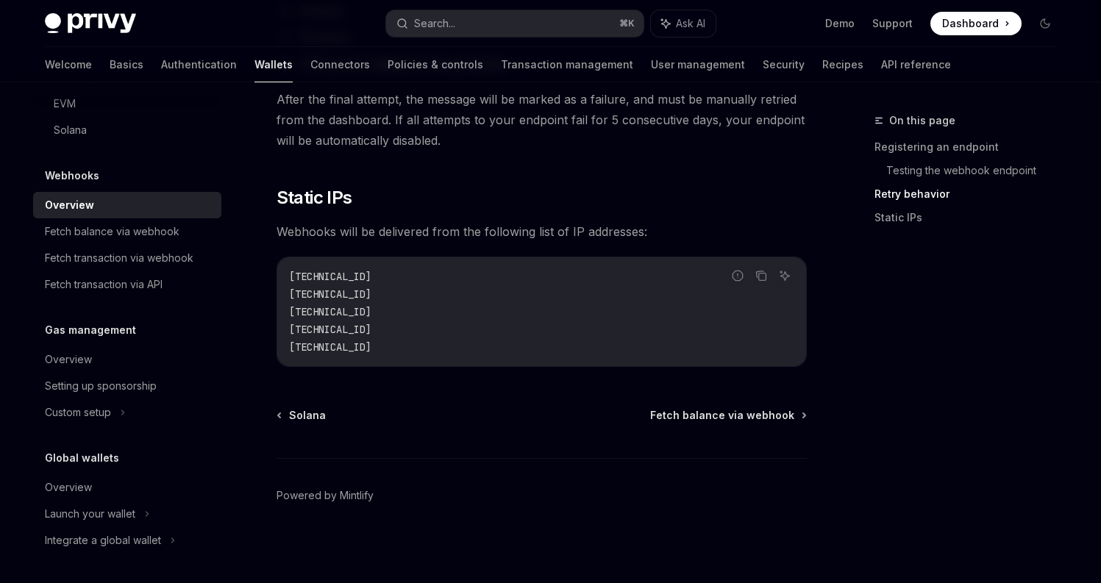
scroll to position [1576, 0]
click at [139, 504] on div "Launch your wallet" at bounding box center [127, 514] width 188 height 26
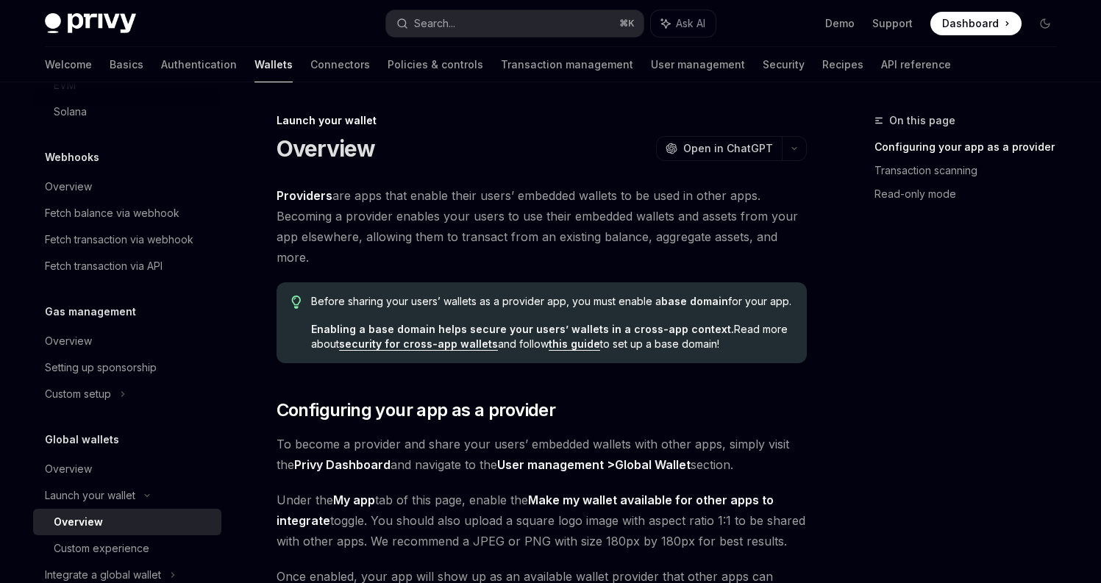
scroll to position [910, 0]
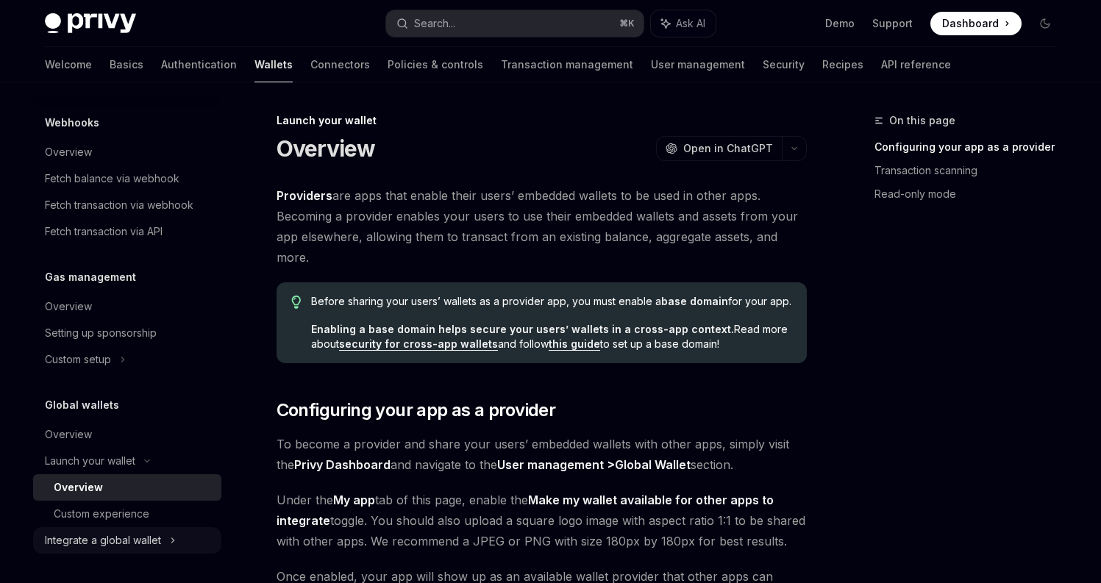
click at [144, 548] on div "Integrate a global wallet" at bounding box center [103, 541] width 116 height 18
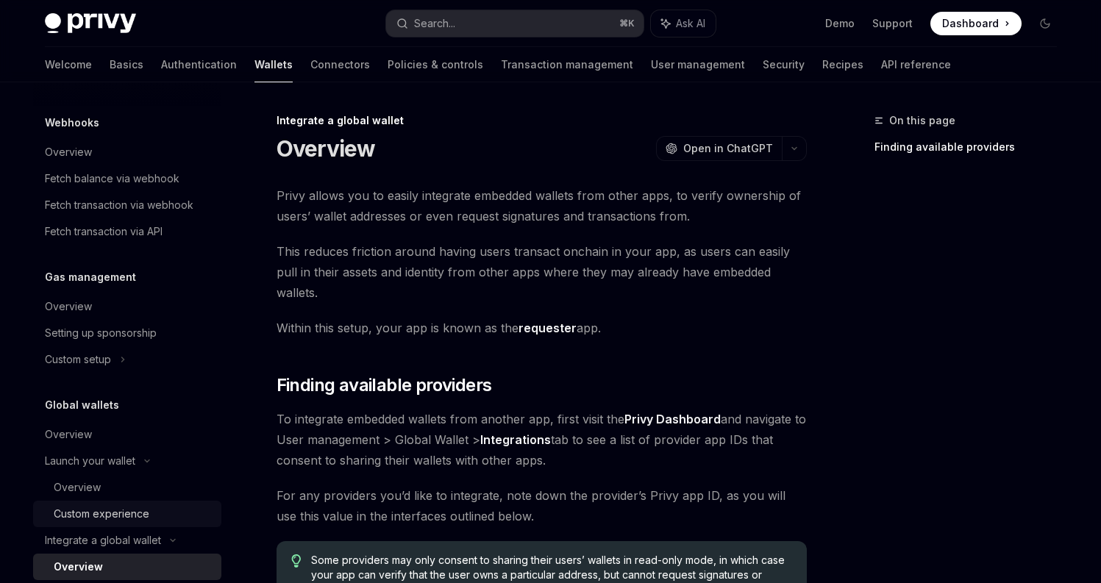
click at [155, 510] on div "Custom experience" at bounding box center [133, 514] width 159 height 18
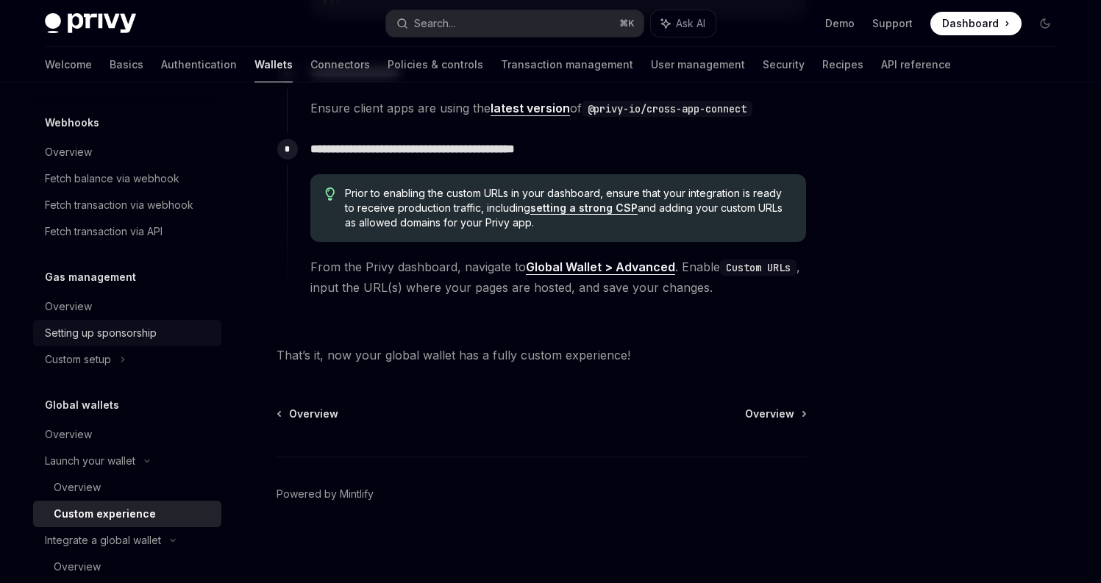
scroll to position [1095, 0]
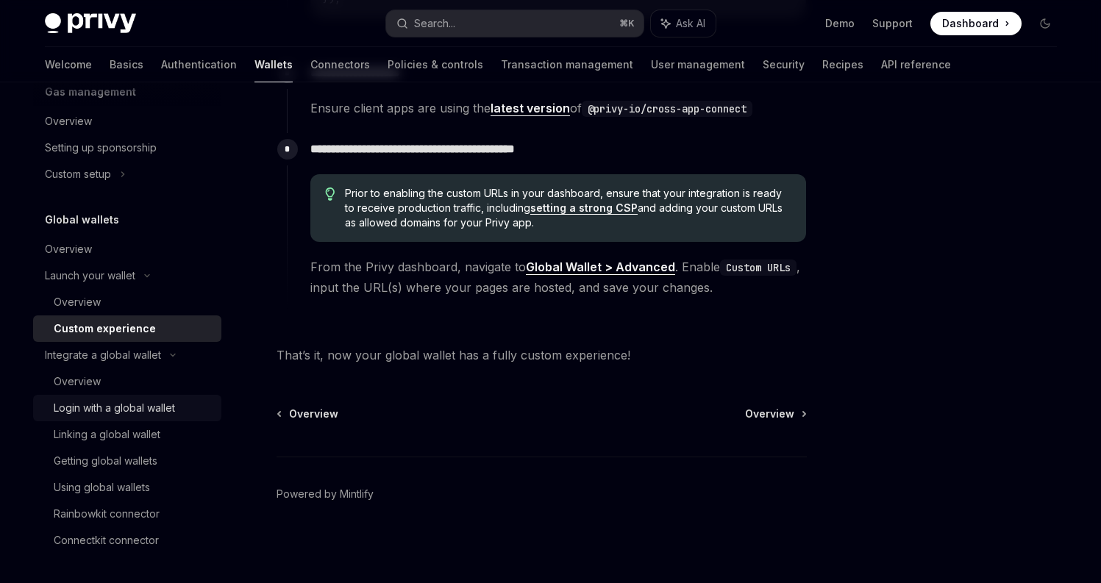
click at [119, 412] on div "Login with a global wallet" at bounding box center [114, 408] width 121 height 18
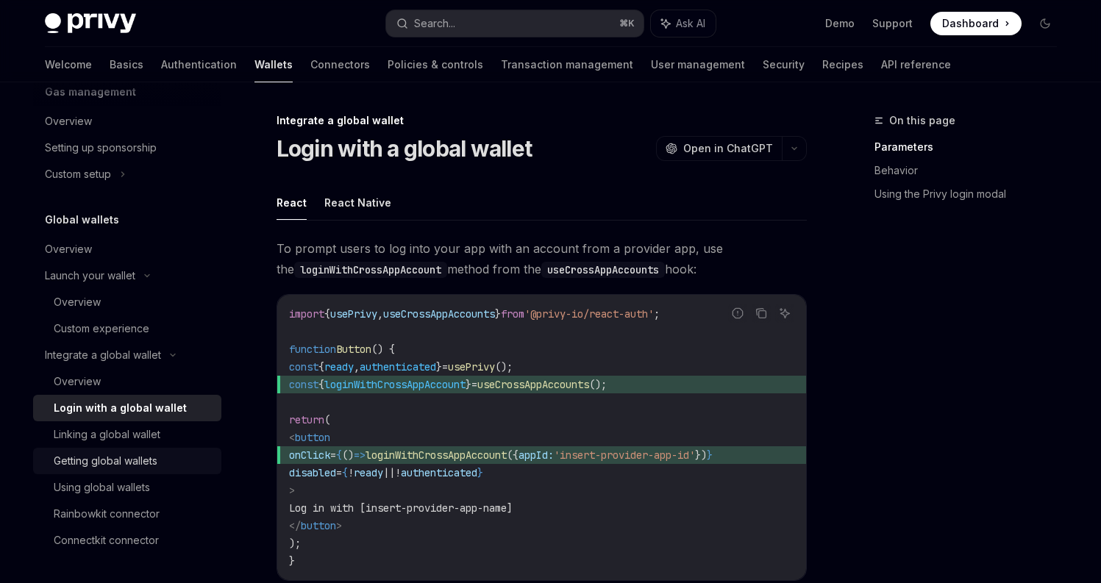
click at [133, 452] on div "Getting global wallets" at bounding box center [106, 461] width 104 height 18
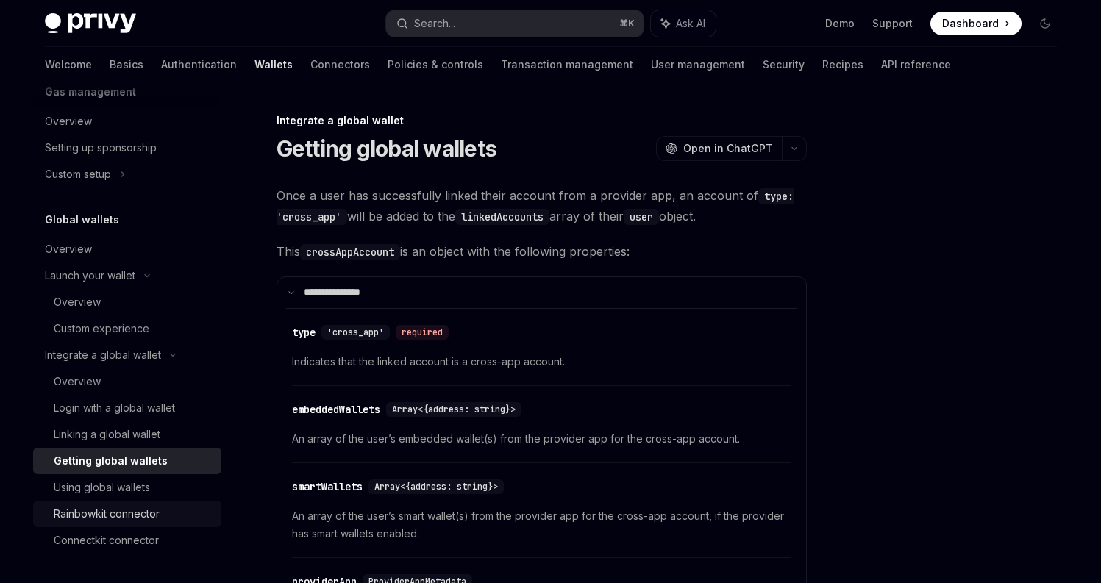
click at [123, 506] on div "Rainbowkit connector" at bounding box center [107, 514] width 106 height 18
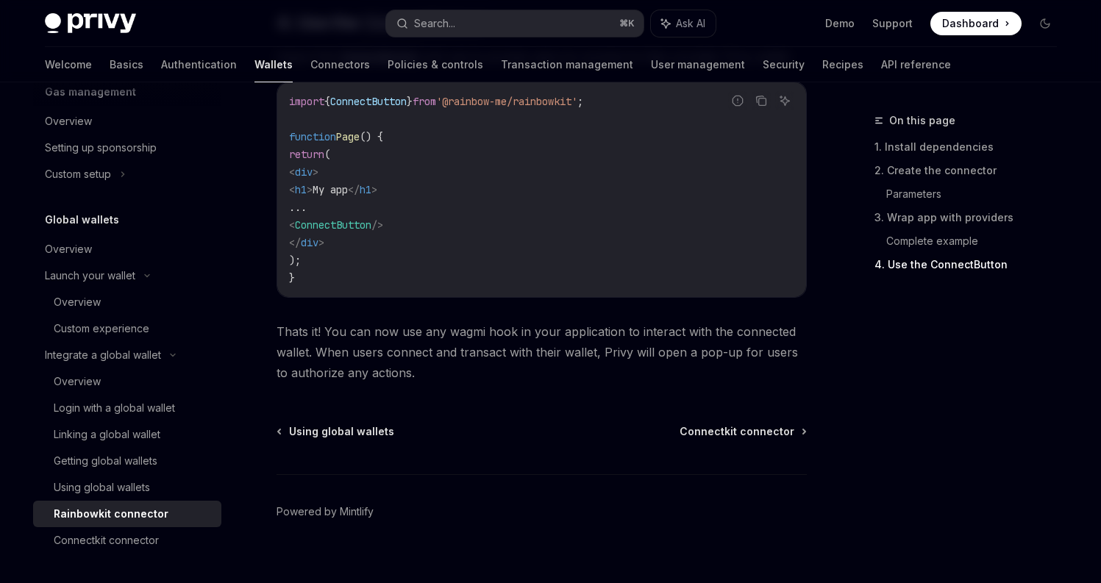
scroll to position [3661, 0]
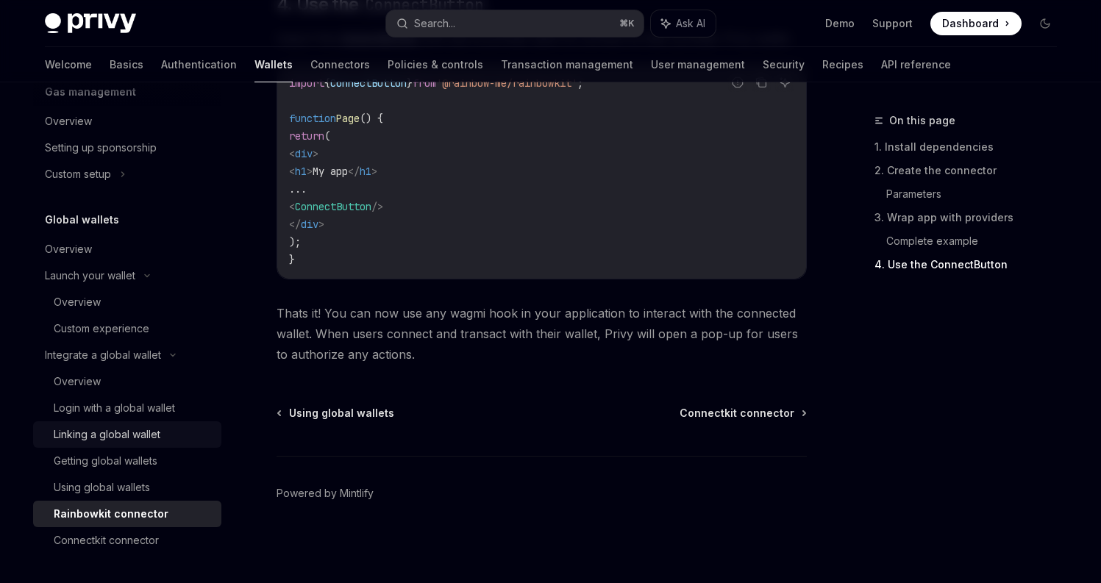
click at [128, 435] on div "Linking a global wallet" at bounding box center [107, 435] width 107 height 18
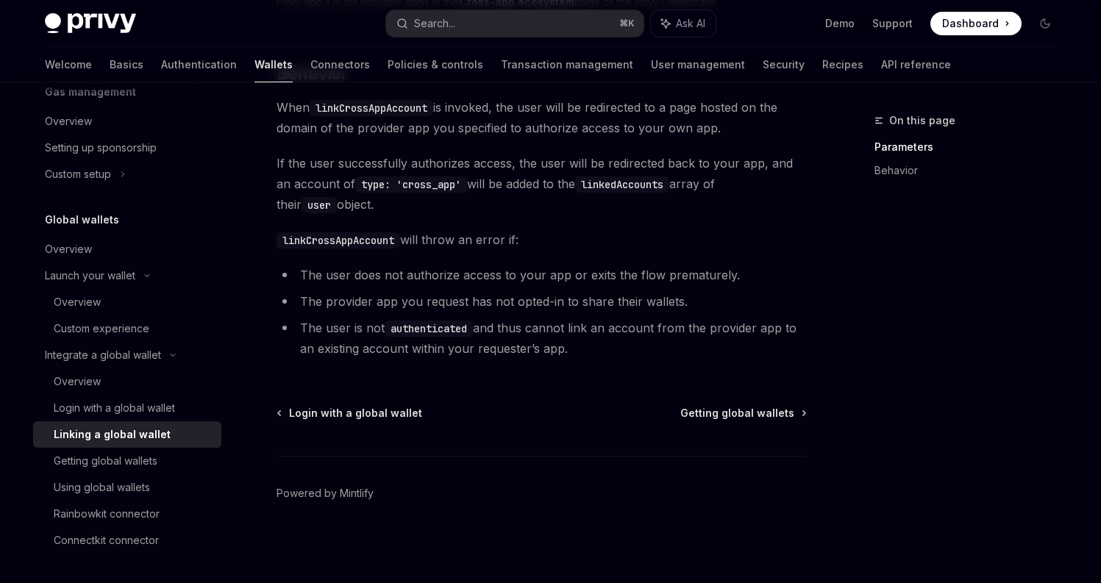
scroll to position [199, 0]
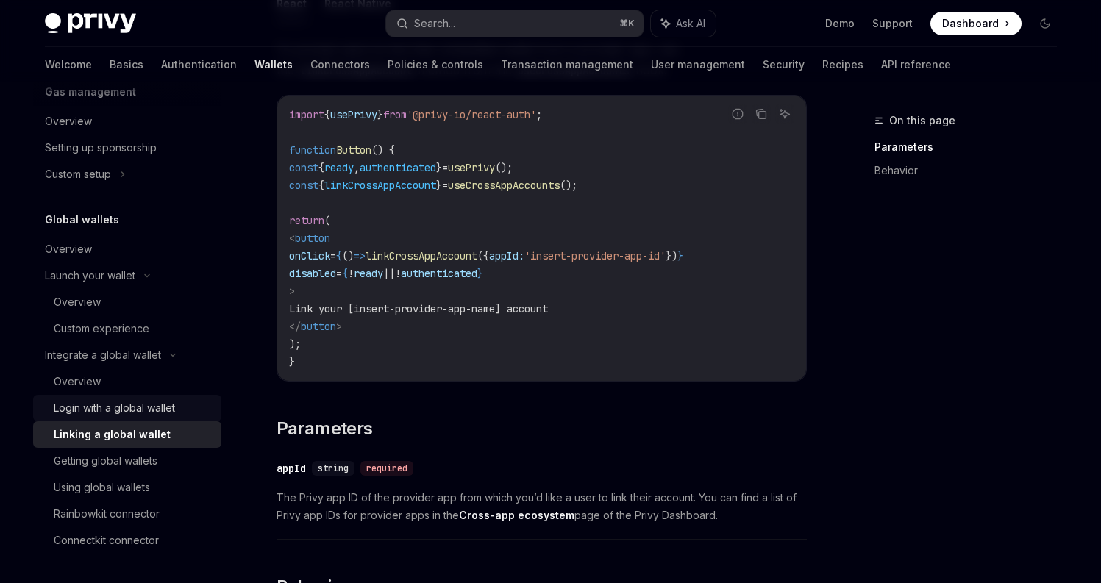
click at [127, 400] on div "Login with a global wallet" at bounding box center [114, 408] width 121 height 18
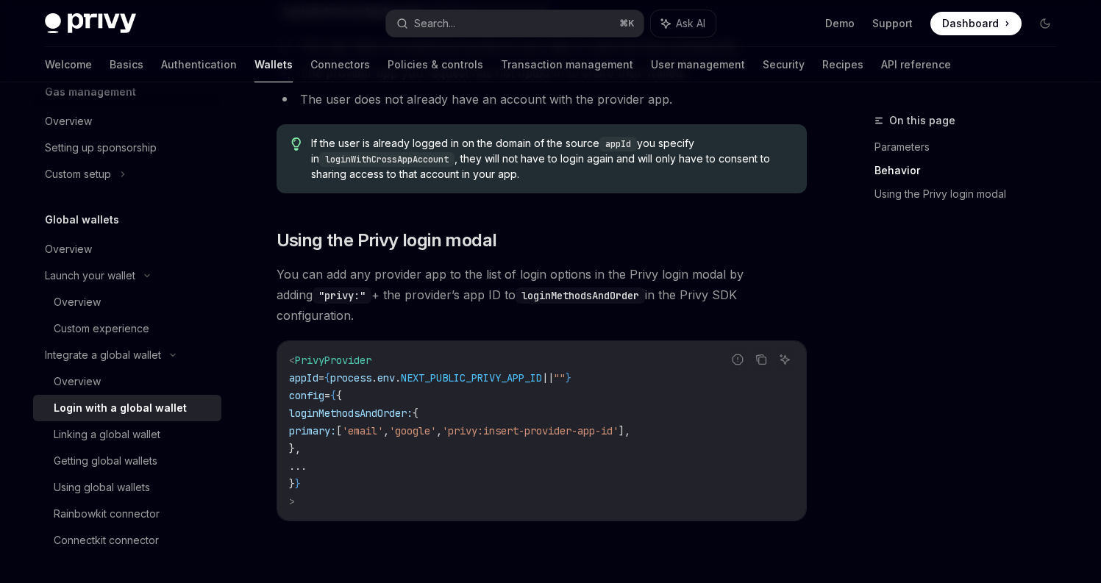
scroll to position [1094, 0]
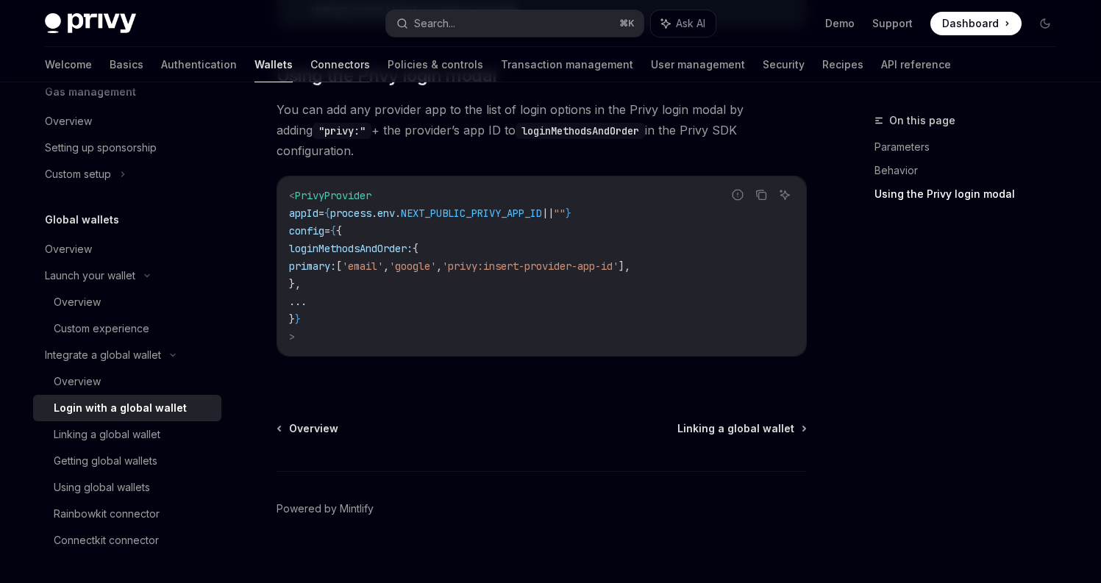
click at [310, 54] on link "Connectors" at bounding box center [340, 64] width 60 height 35
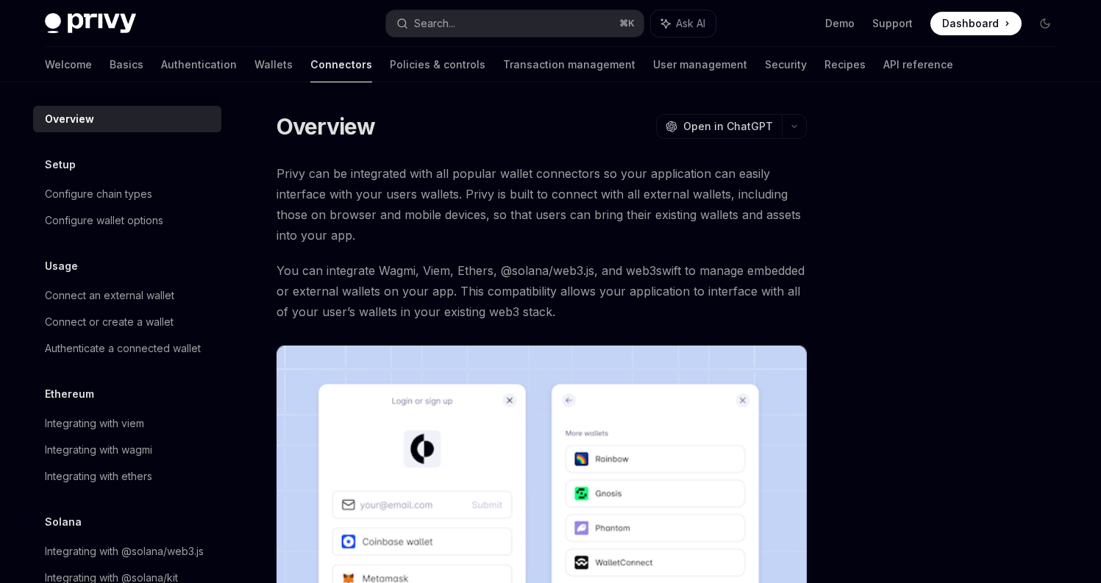
click at [413, 71] on div "Welcome Basics Authentication Wallets Connectors Policies & controls Transactio…" at bounding box center [499, 64] width 908 height 35
click at [503, 67] on link "Transaction management" at bounding box center [569, 64] width 132 height 35
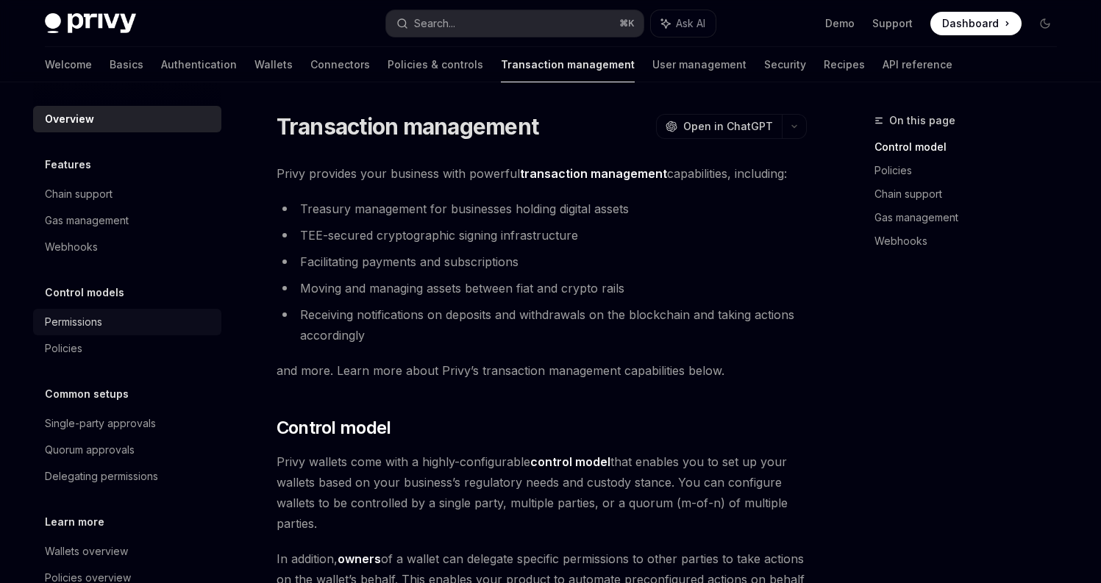
click at [114, 327] on div "Permissions" at bounding box center [129, 322] width 168 height 18
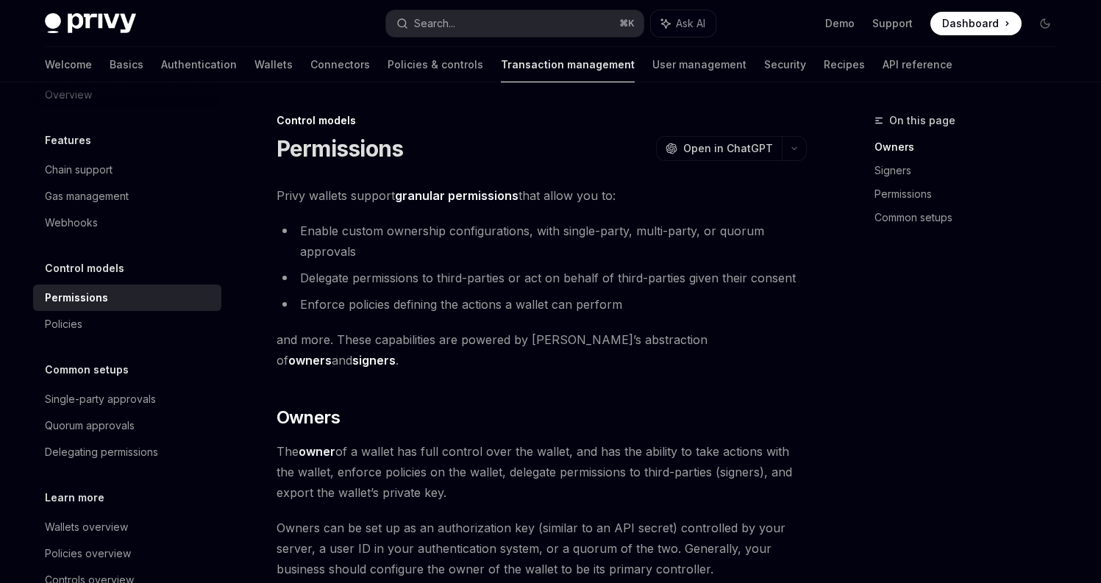
scroll to position [64, 0]
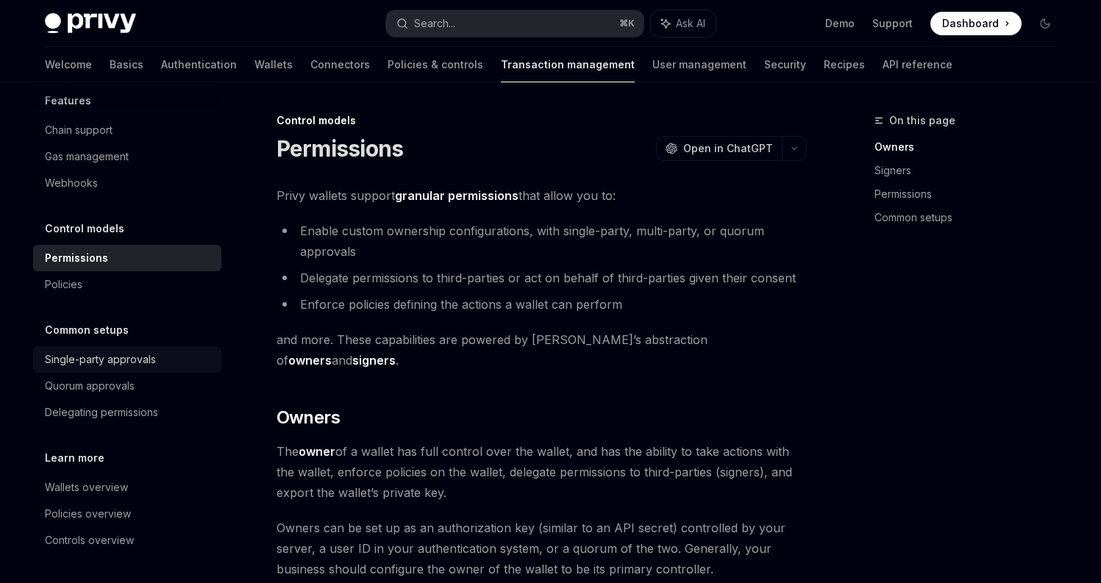
click at [143, 360] on div "Single-party approvals" at bounding box center [100, 360] width 111 height 18
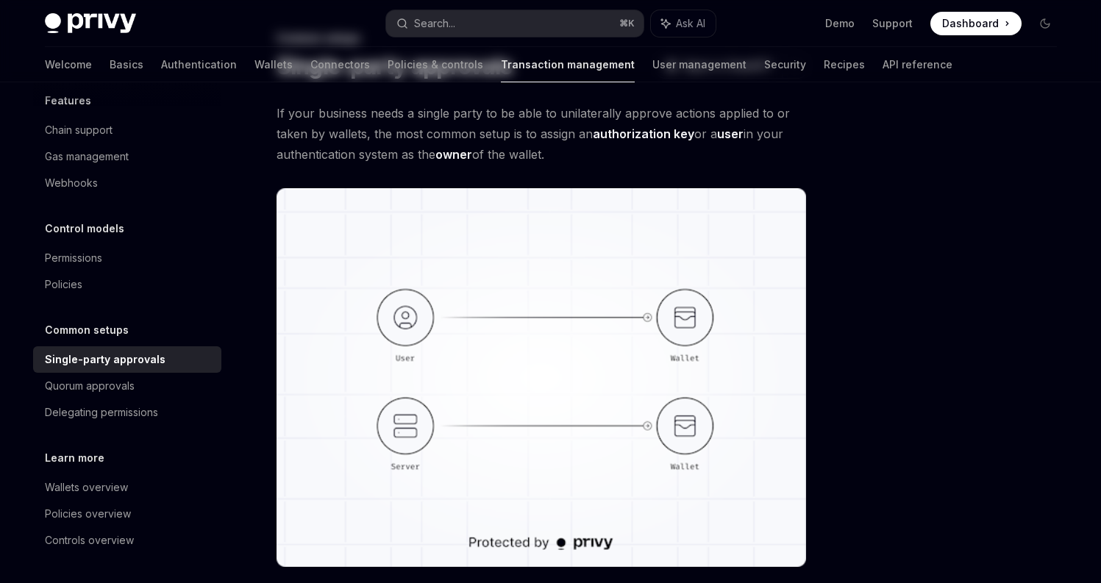
scroll to position [391, 0]
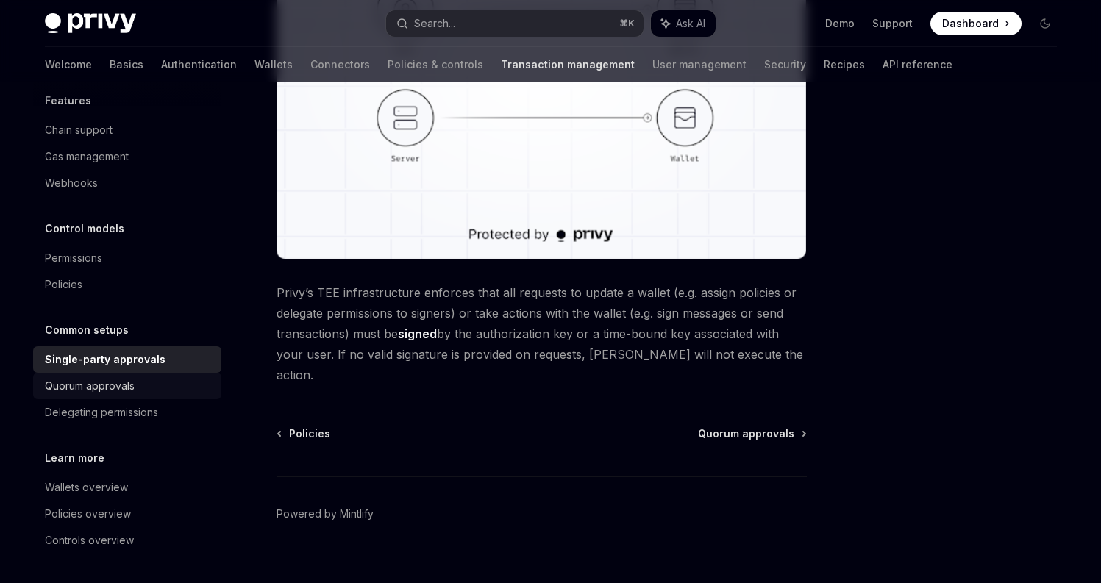
click at [110, 374] on link "Quorum approvals" at bounding box center [127, 386] width 188 height 26
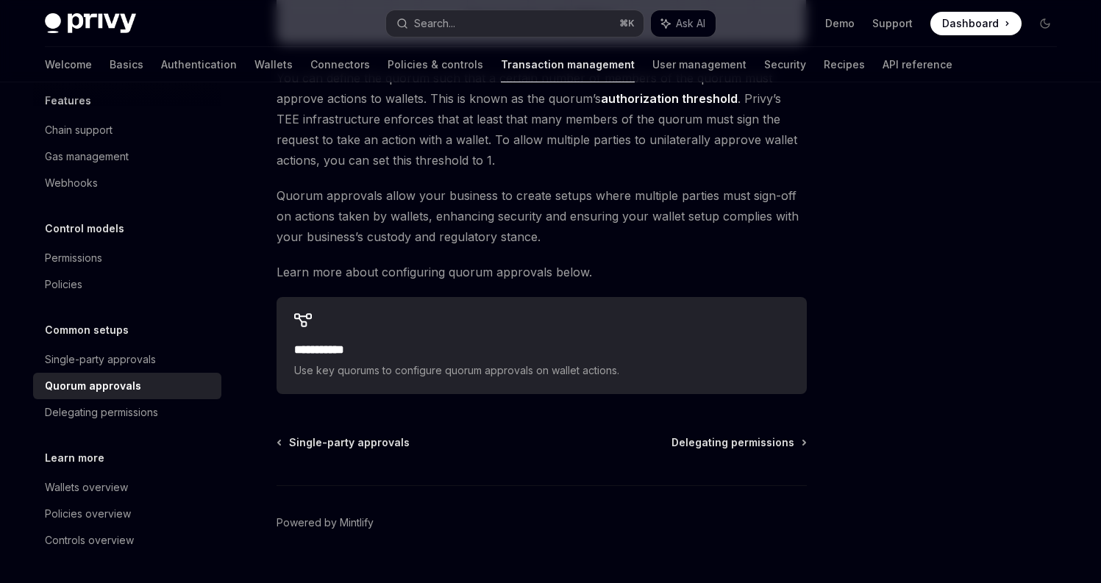
scroll to position [635, 0]
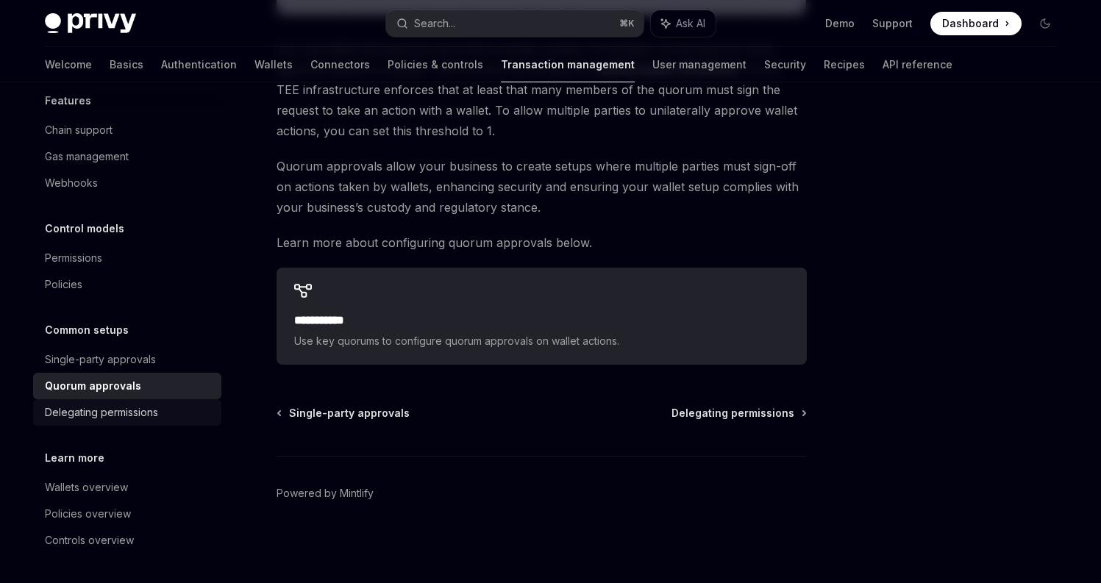
click at [147, 402] on link "Delegating permissions" at bounding box center [127, 412] width 188 height 26
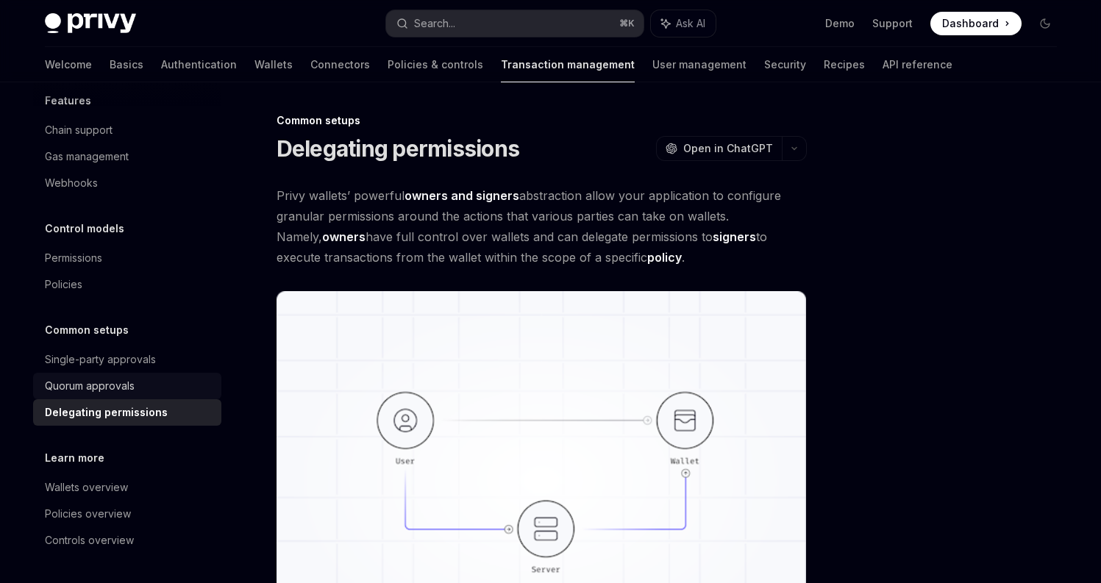
scroll to position [310, 0]
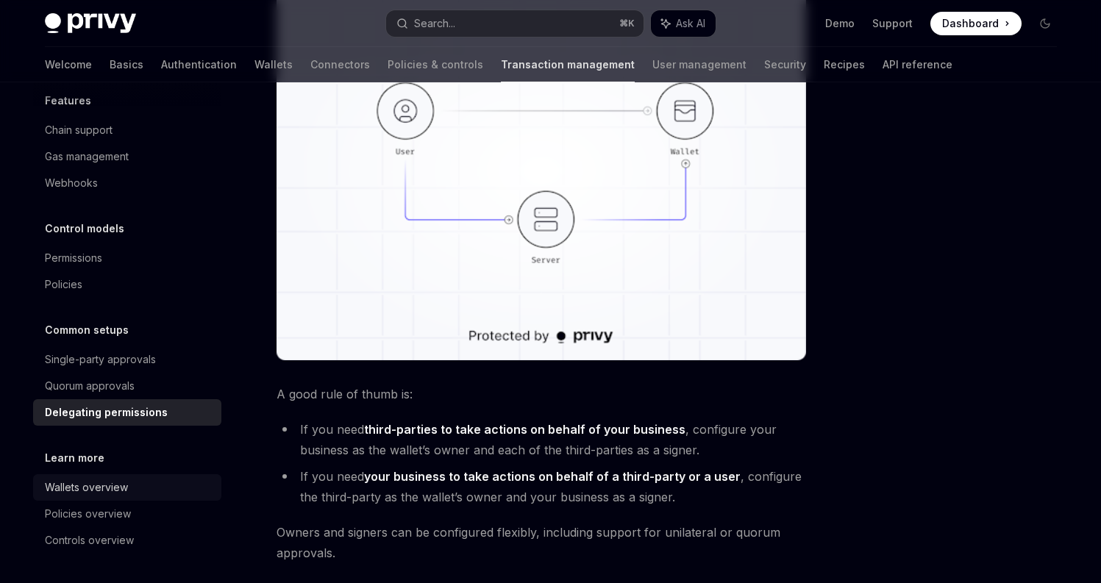
click at [146, 494] on div "Wallets overview" at bounding box center [129, 488] width 168 height 18
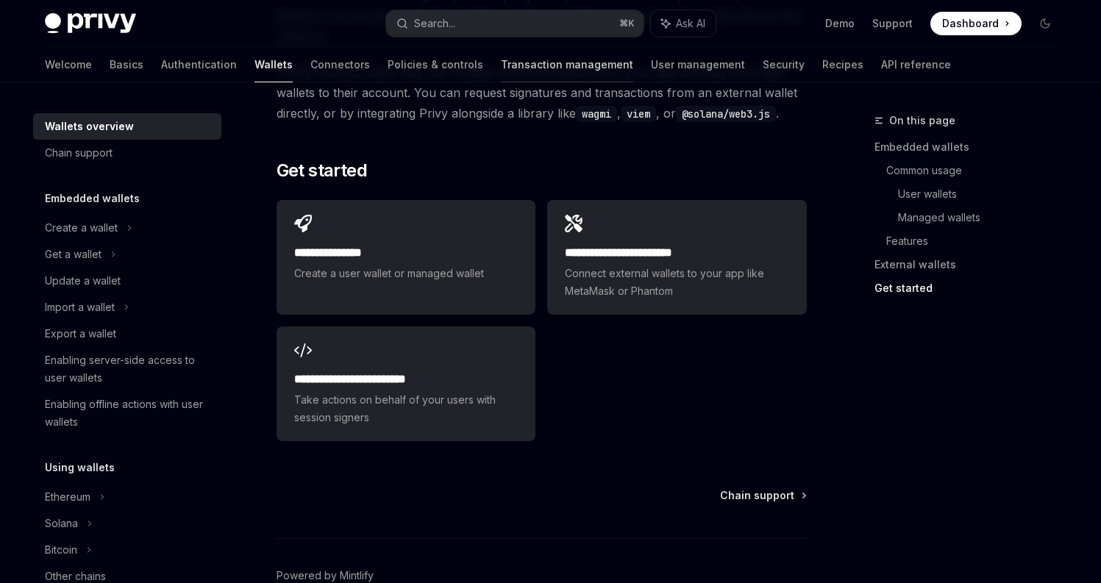
click at [501, 66] on link "Transaction management" at bounding box center [567, 64] width 132 height 35
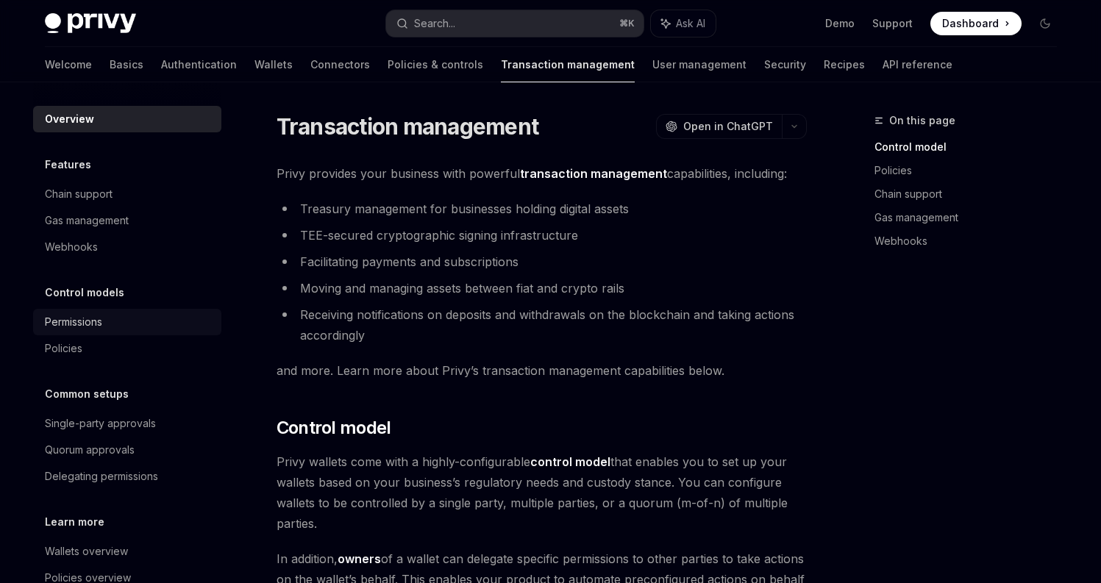
click at [135, 316] on div "Permissions" at bounding box center [129, 322] width 168 height 18
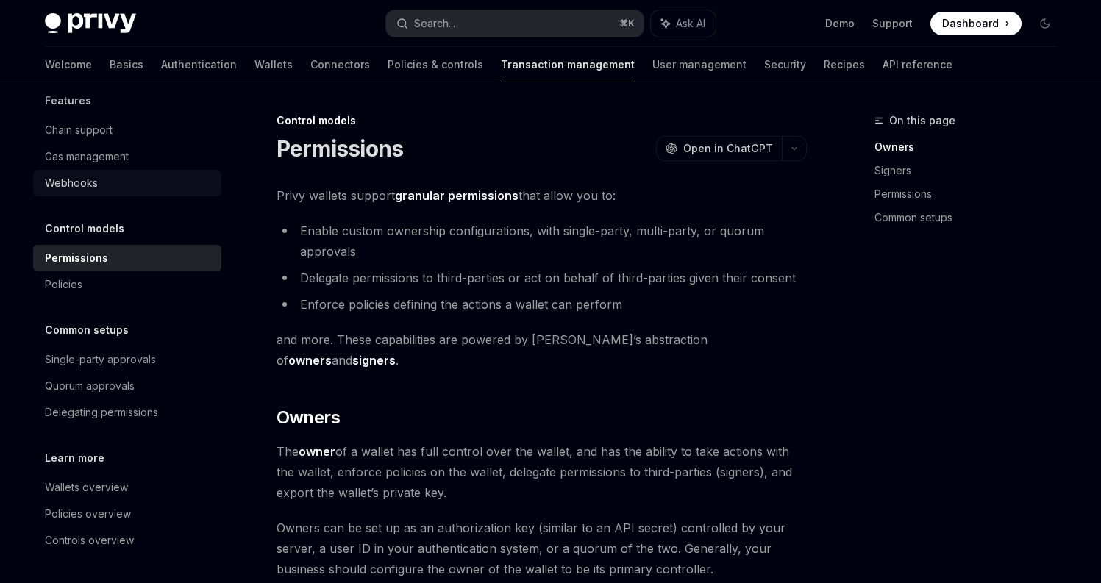
click at [131, 176] on div "Webhooks" at bounding box center [129, 183] width 168 height 18
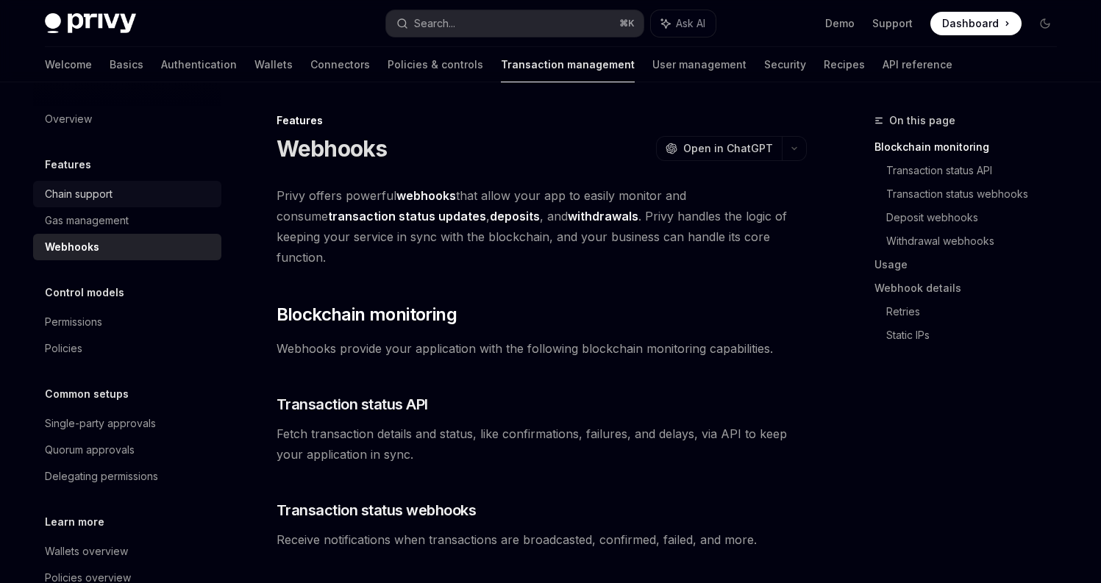
click at [123, 192] on div "Chain support" at bounding box center [129, 194] width 168 height 18
type textarea "*"
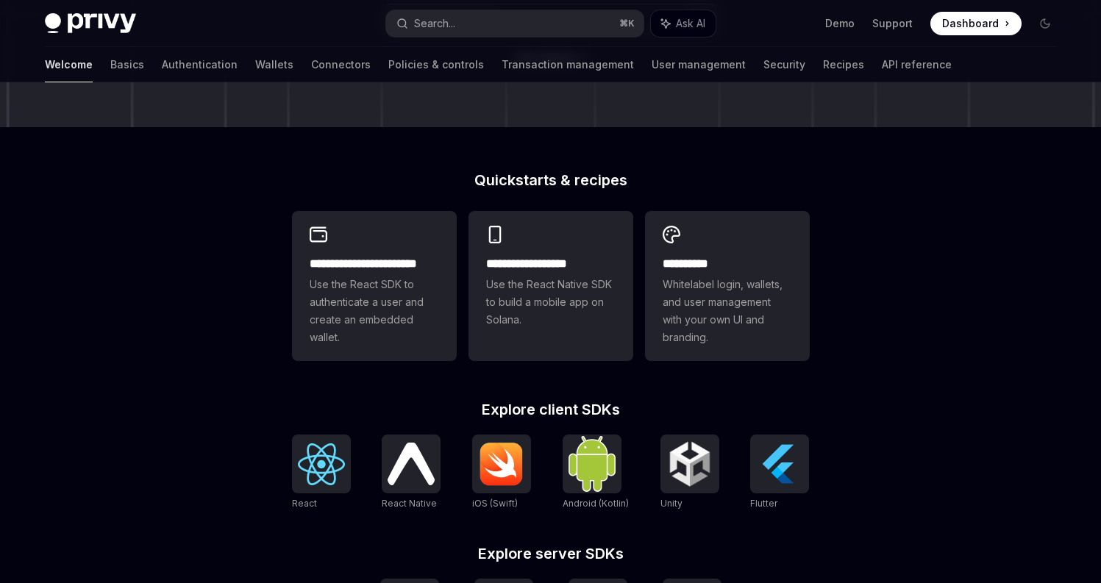
scroll to position [586, 0]
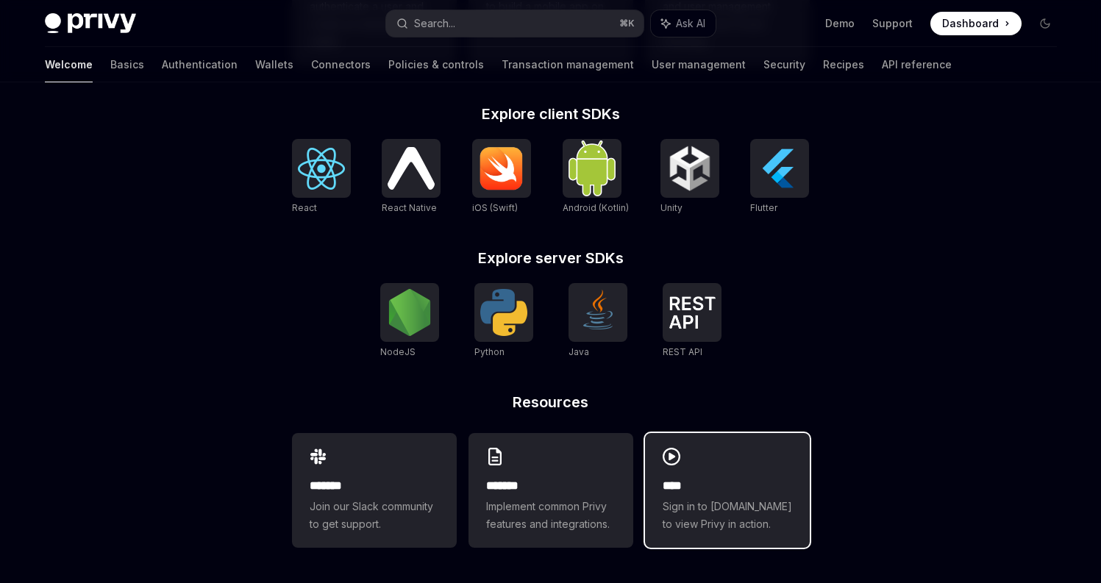
click at [766, 518] on span "Sign in to [DOMAIN_NAME] to view Privy in action." at bounding box center [727, 515] width 129 height 35
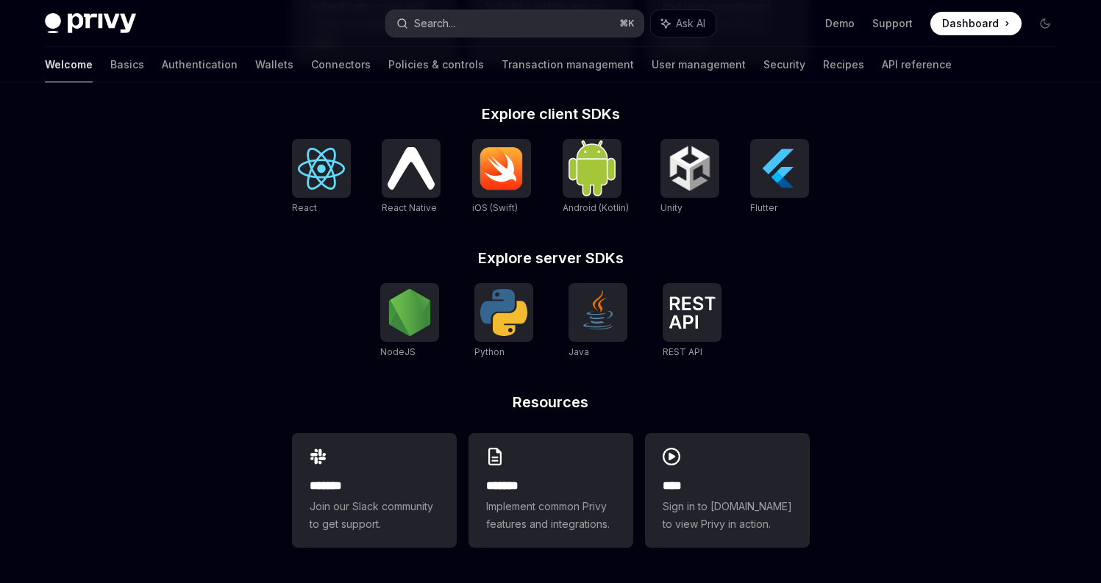
click at [441, 25] on div "Search..." at bounding box center [434, 24] width 41 height 18
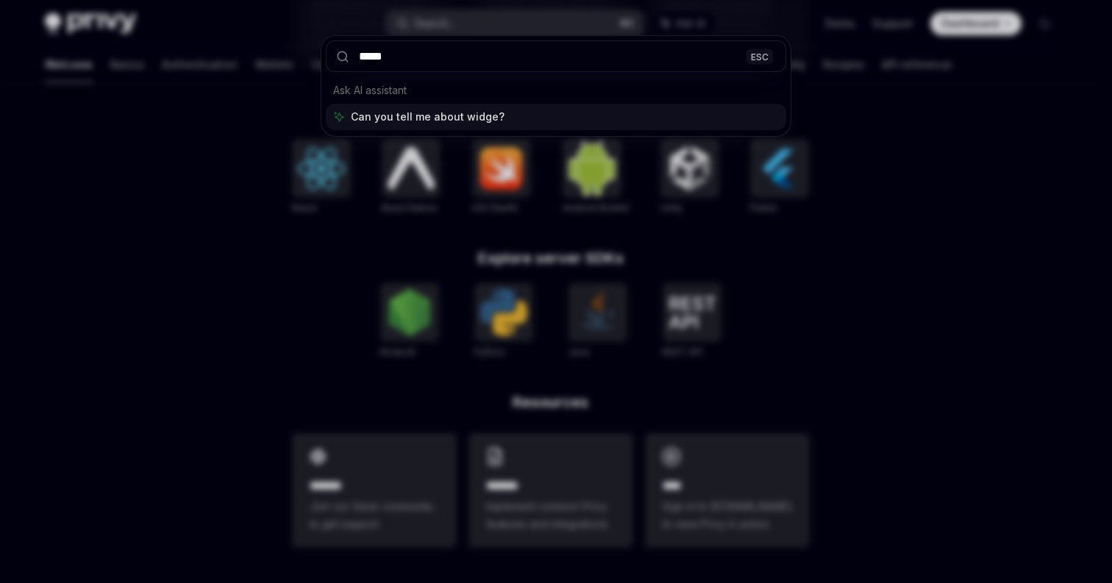
type input "******"
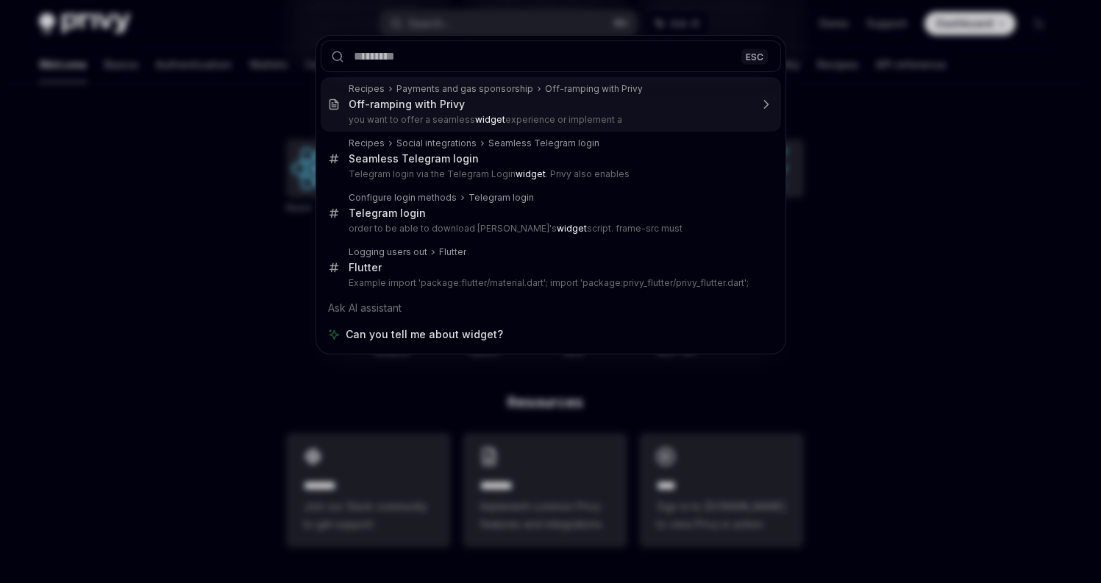
type textarea "*"
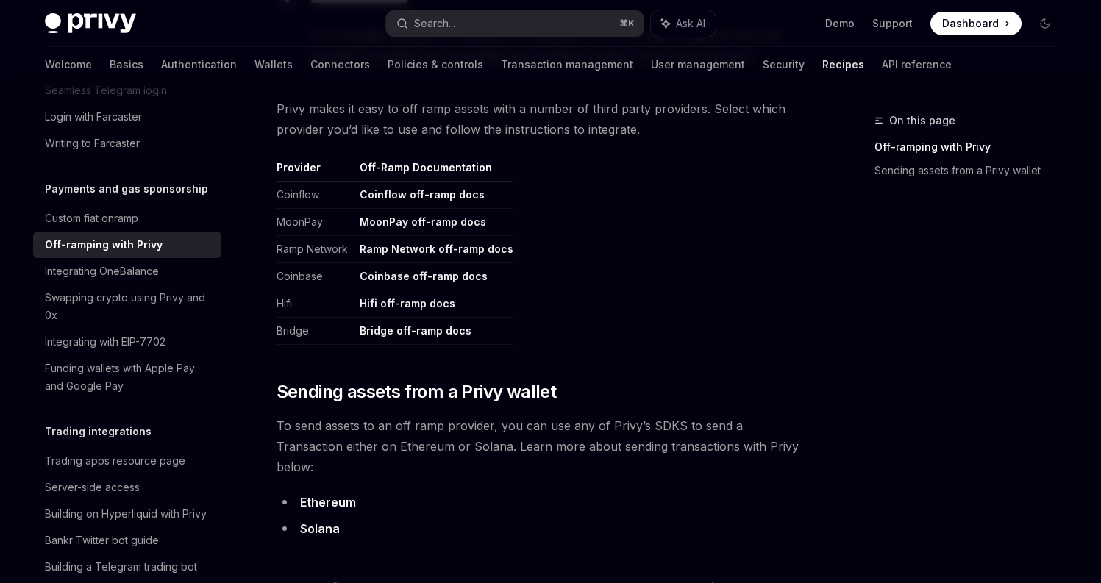
scroll to position [852, 0]
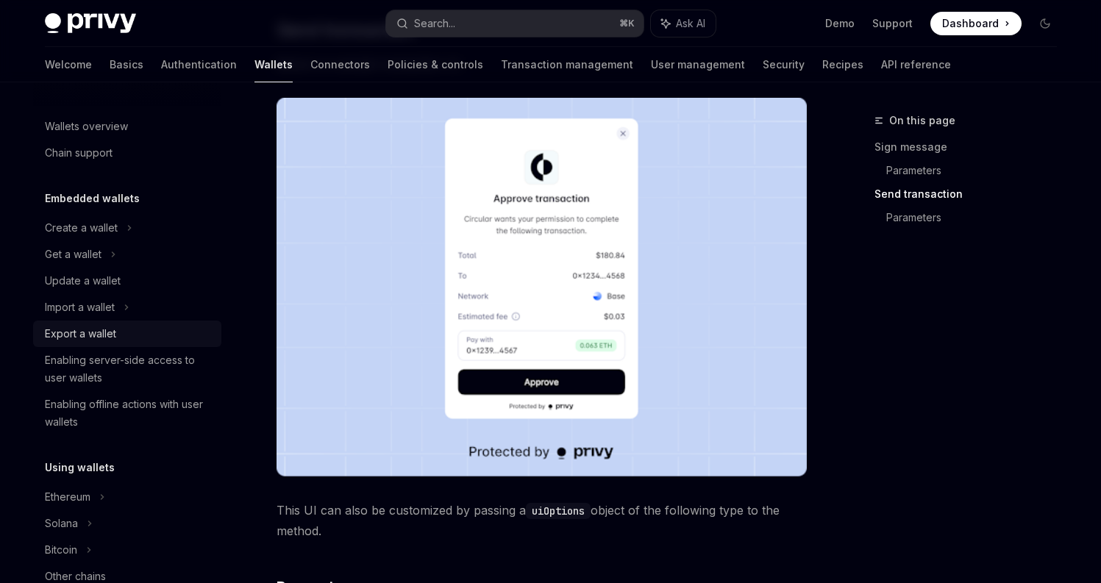
scroll to position [291, 0]
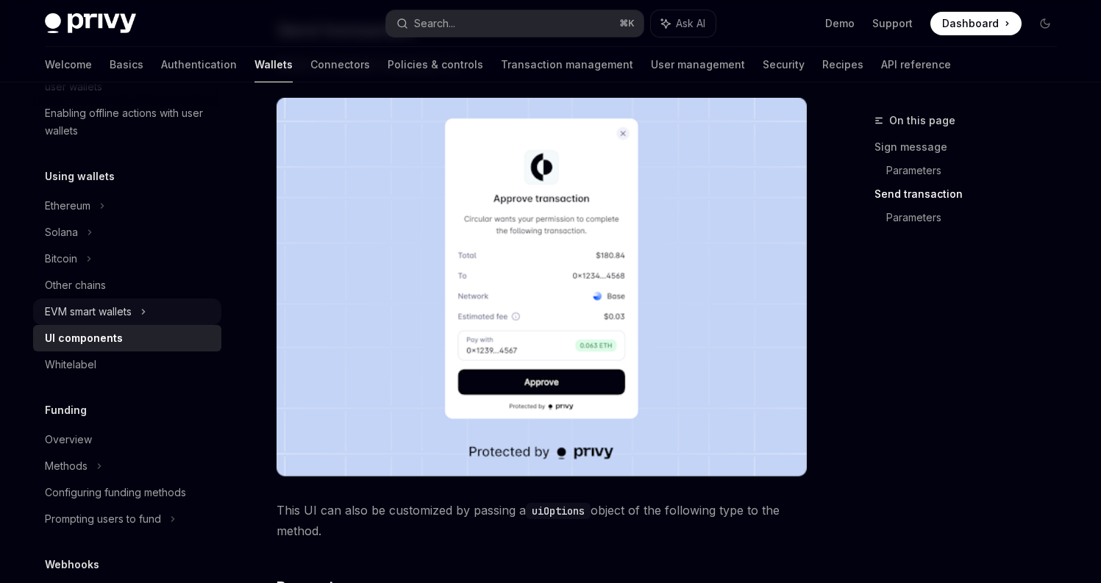
click at [146, 310] on icon at bounding box center [143, 312] width 6 height 18
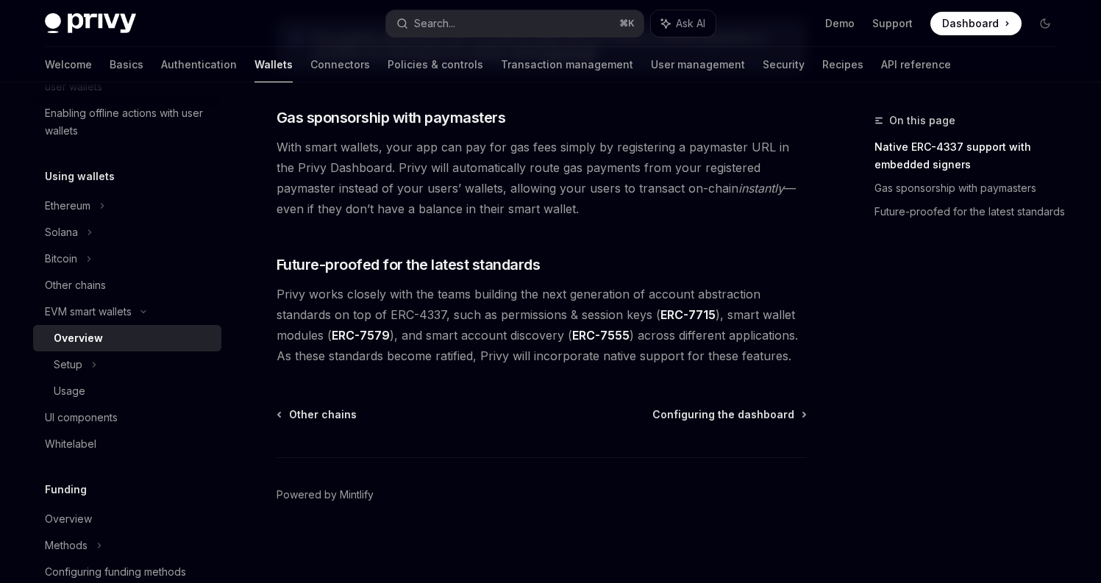
scroll to position [1175, 0]
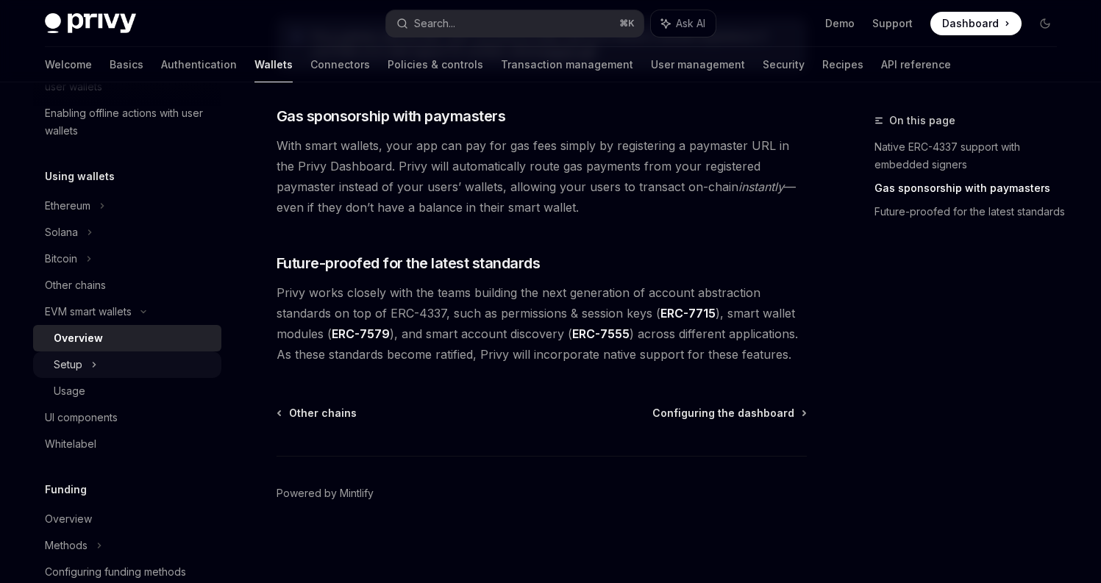
click at [122, 361] on div "Setup" at bounding box center [127, 365] width 188 height 26
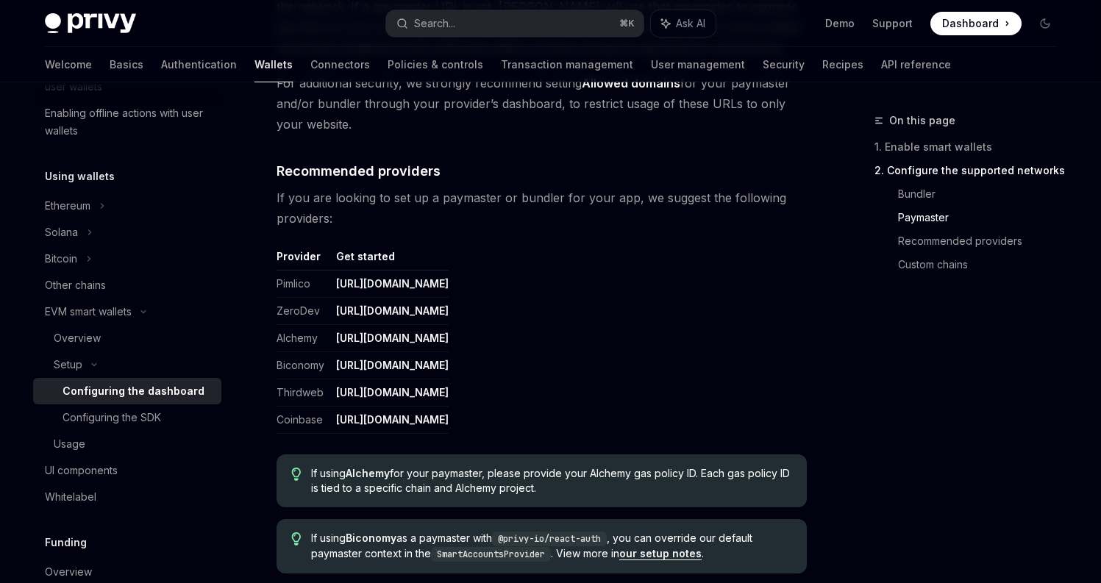
scroll to position [2034, 0]
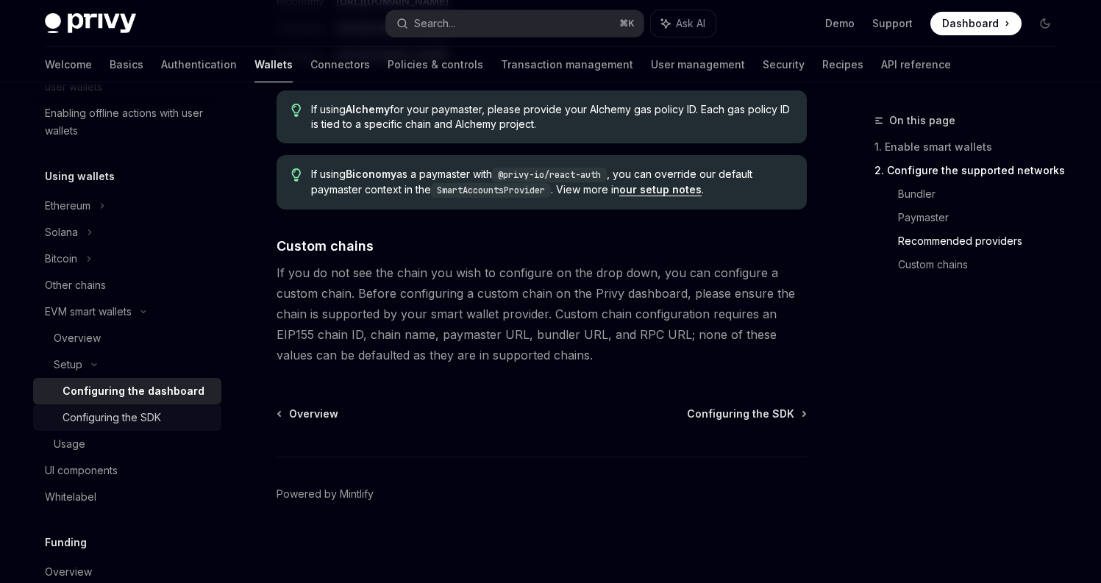
click at [155, 418] on div "Configuring the SDK" at bounding box center [112, 418] width 99 height 18
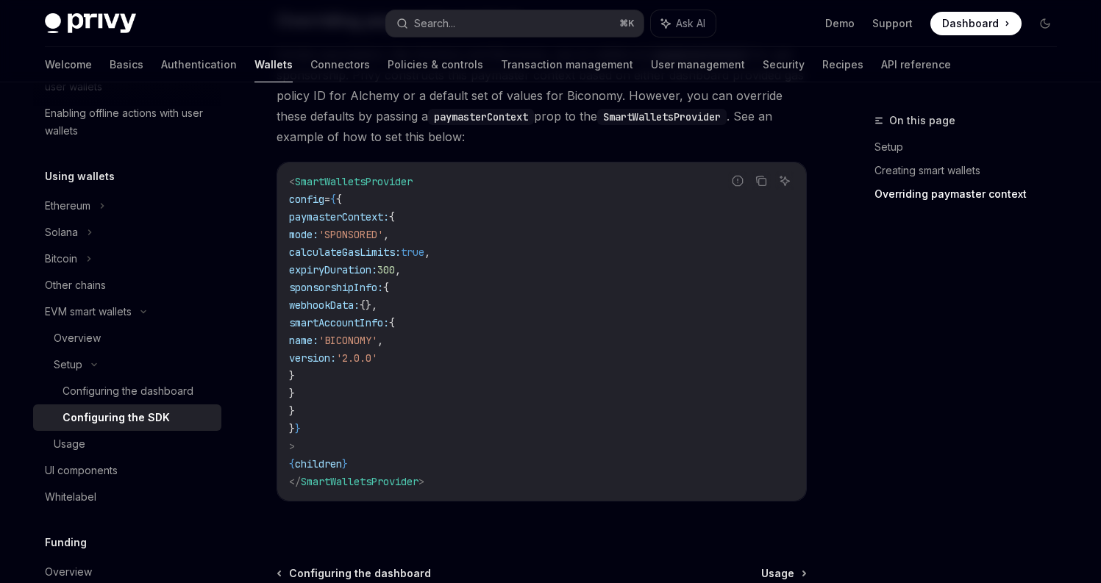
scroll to position [1331, 0]
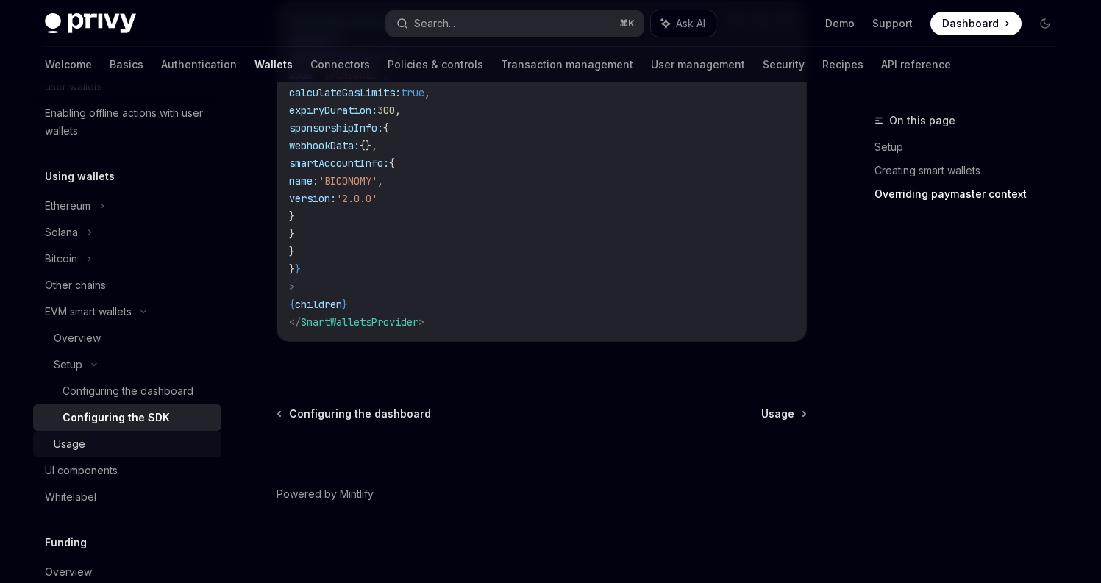
click at [115, 449] on div "Usage" at bounding box center [133, 444] width 159 height 18
type textarea "*"
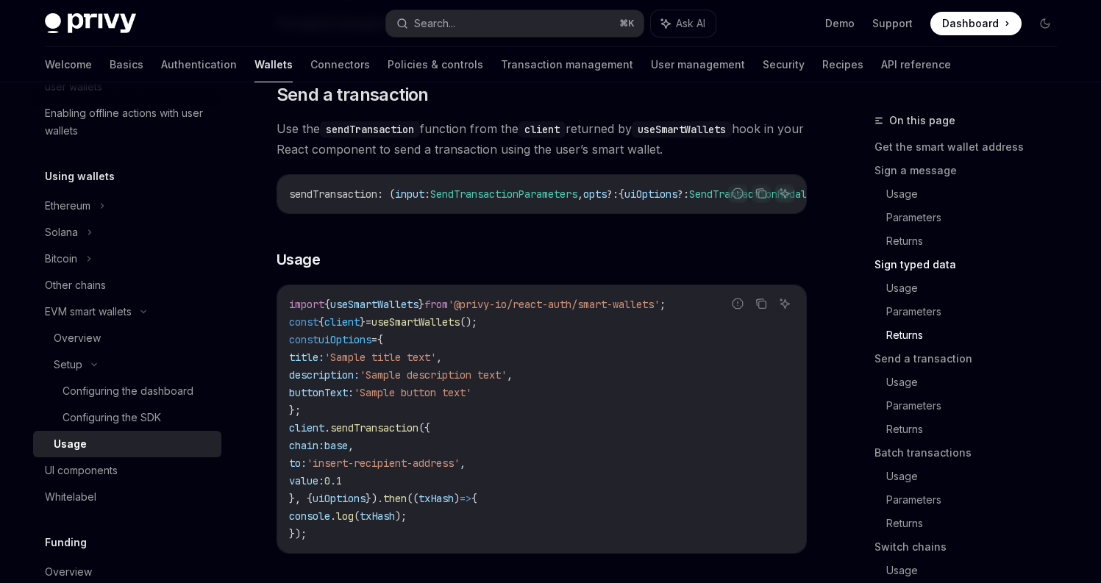
scroll to position [2210, 0]
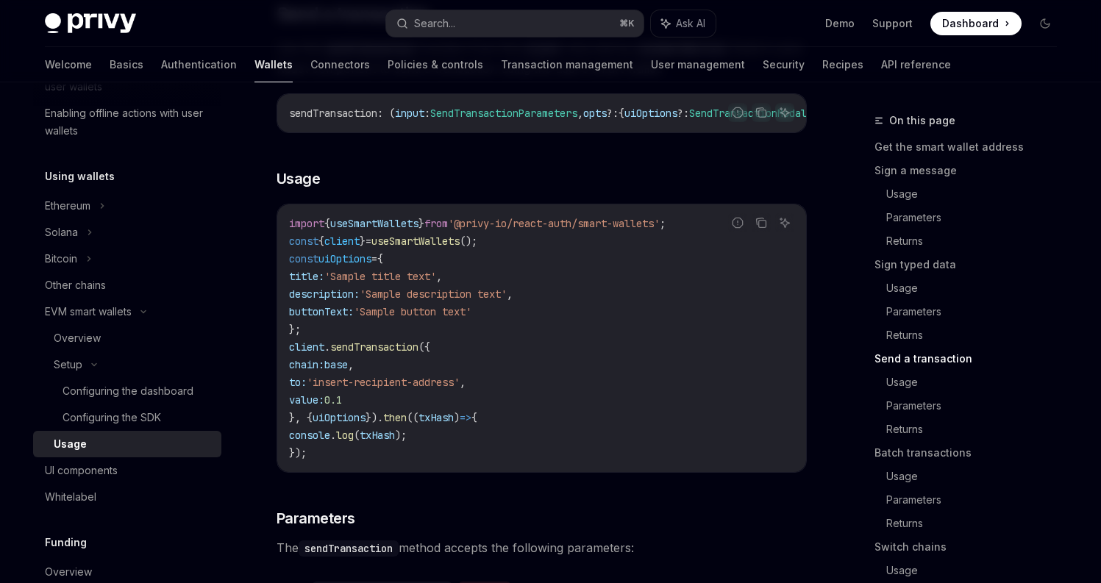
click at [330, 424] on span "uiOptions" at bounding box center [339, 417] width 53 height 13
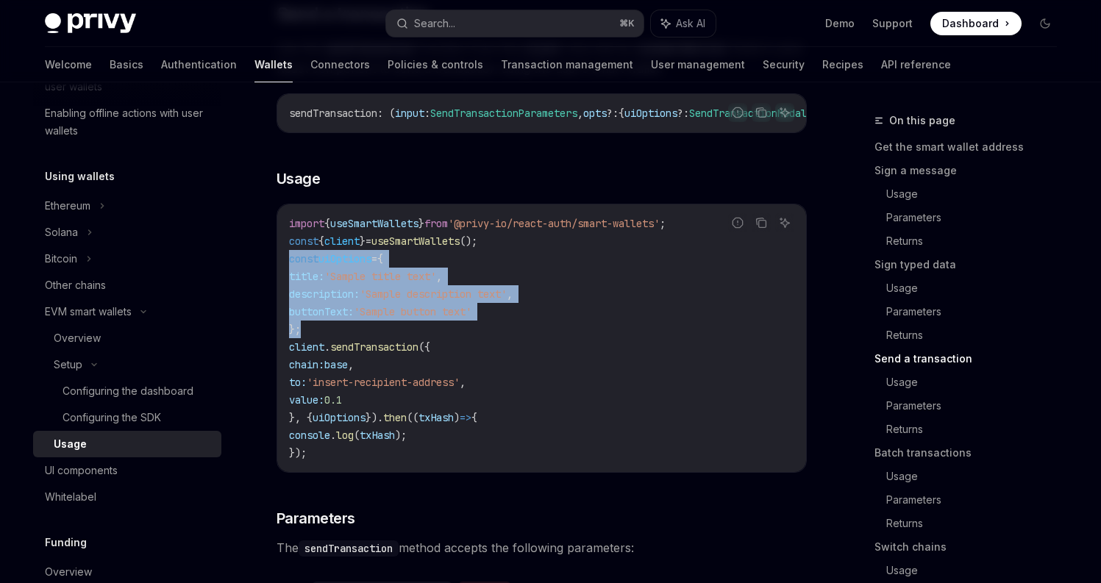
drag, startPoint x: 332, startPoint y: 359, endPoint x: 270, endPoint y: 299, distance: 86.3
click at [270, 299] on div "EVM smart wallets Using smart wallets OpenAI Open in ChatGPT OpenAI Open in Cha…" at bounding box center [404, 427] width 812 height 5050
copy code "const uiOptions = { title: 'Sample title text' , description: 'Sample descripti…"
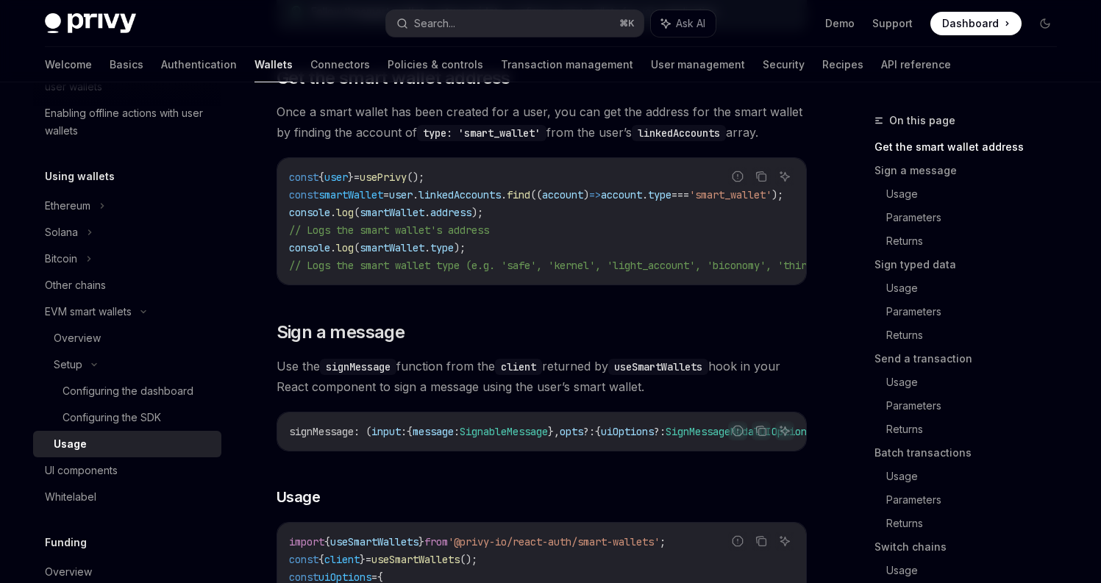
scroll to position [0, 0]
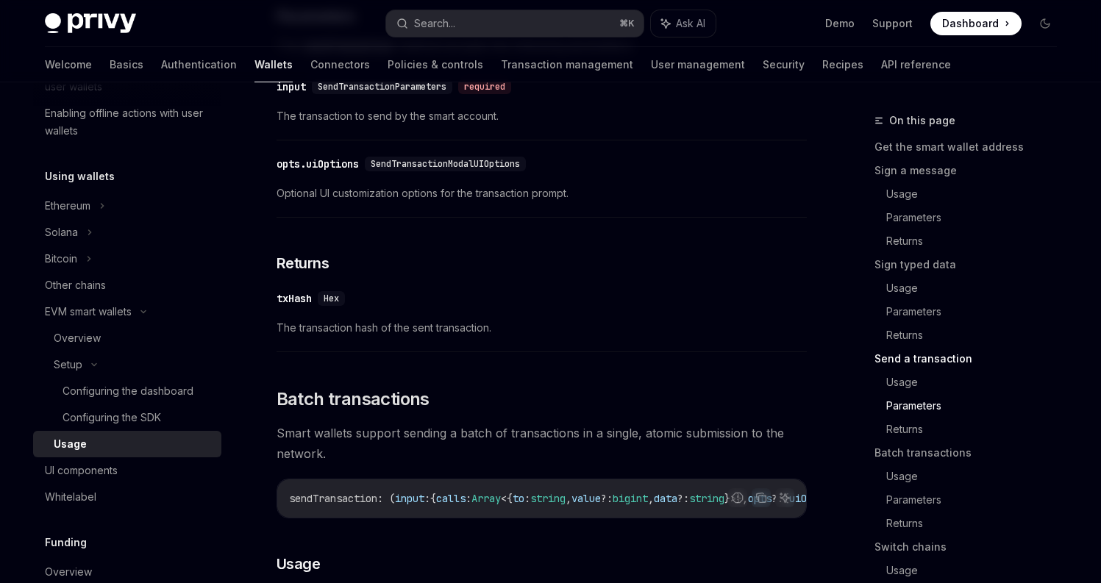
click at [336, 171] on div "opts.uiOptions" at bounding box center [318, 164] width 82 height 15
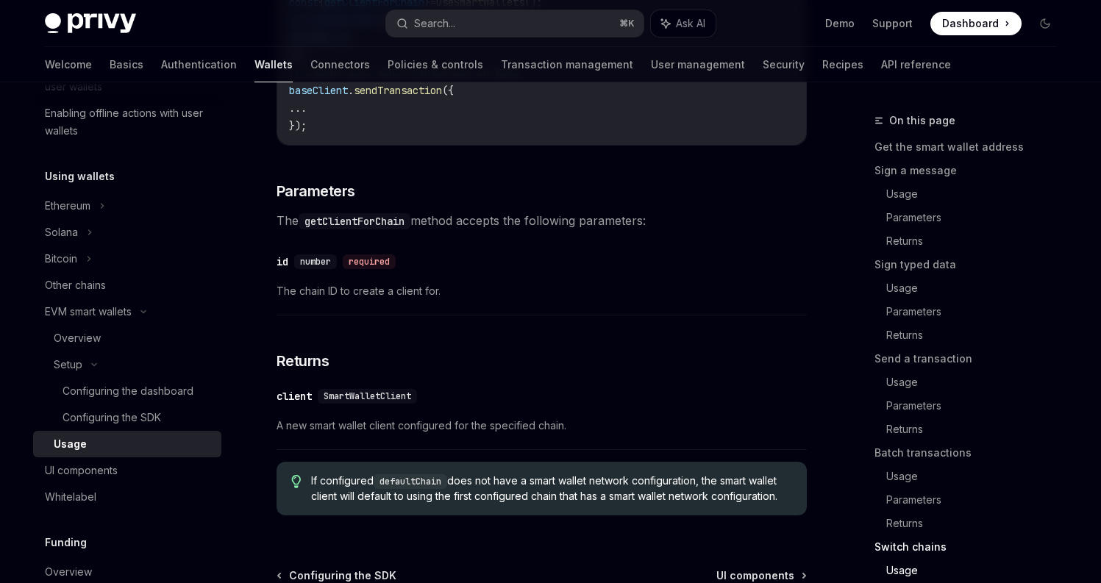
scroll to position [4576, 0]
